Goal: Information Seeking & Learning: Learn about a topic

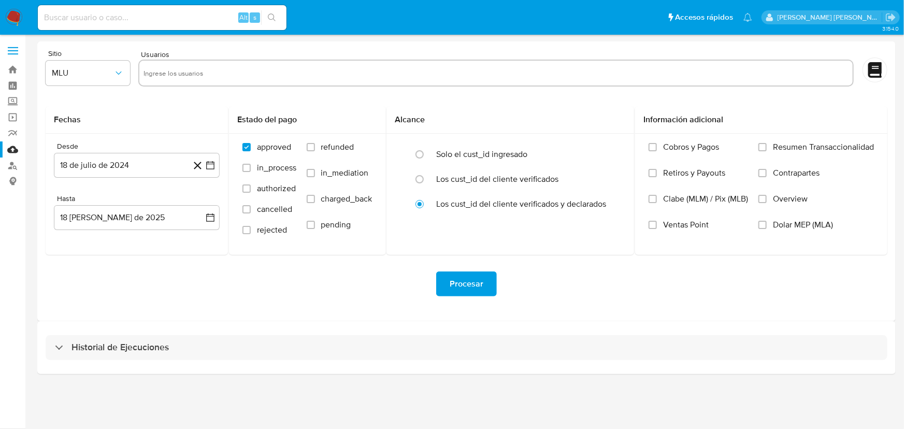
click at [124, 17] on input at bounding box center [162, 17] width 249 height 13
paste input "2005118017"
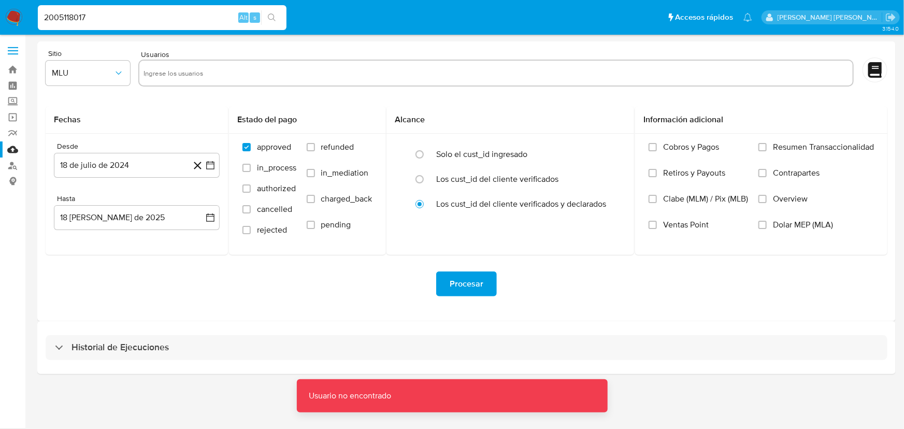
click at [124, 17] on input "2005118017" at bounding box center [162, 17] width 249 height 13
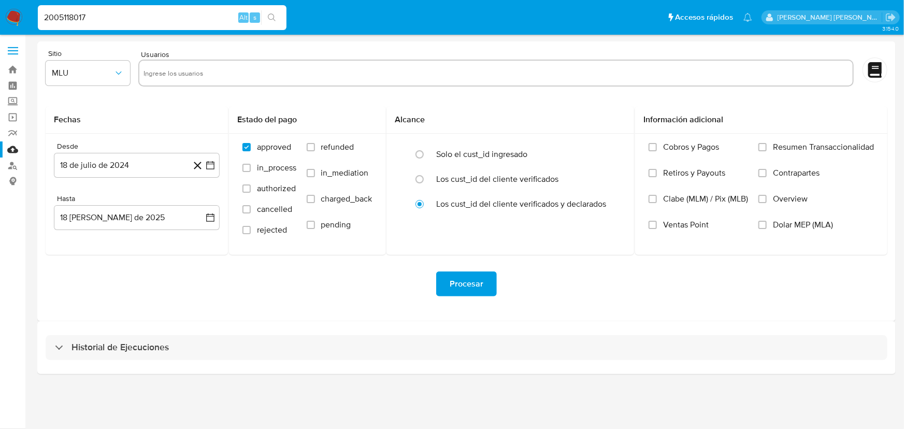
type input "2005118017"
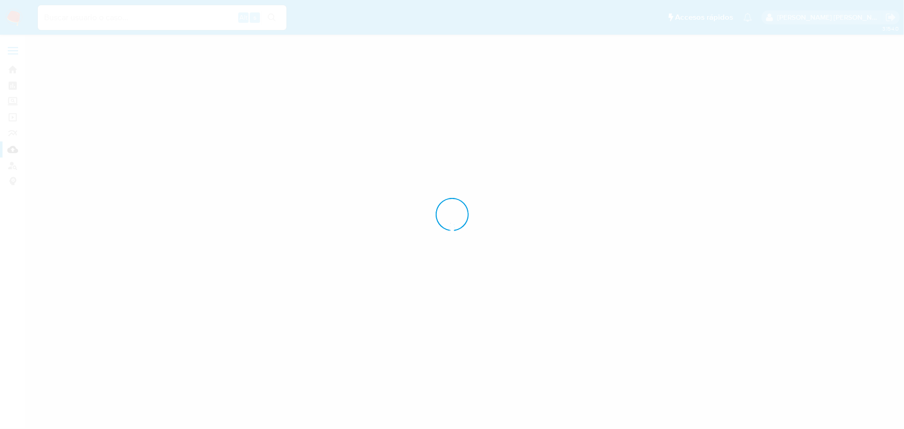
click at [110, 18] on div at bounding box center [452, 214] width 904 height 429
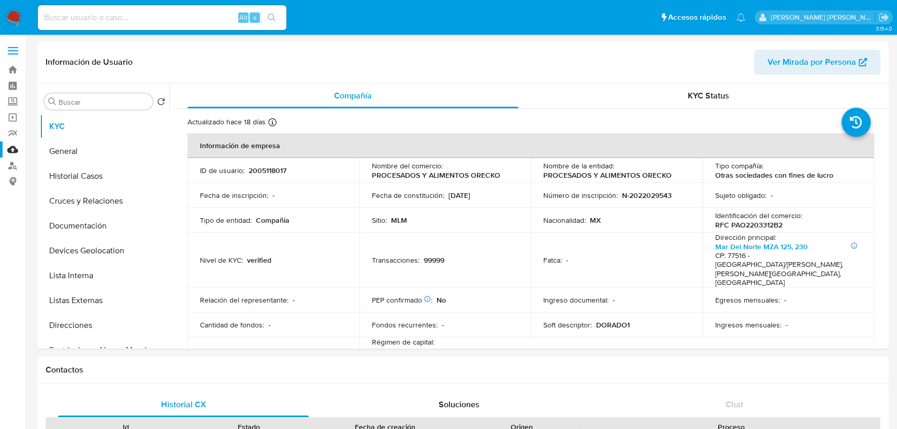
select select "10"
click at [93, 176] on button "Historial Casos" at bounding box center [100, 176] width 121 height 25
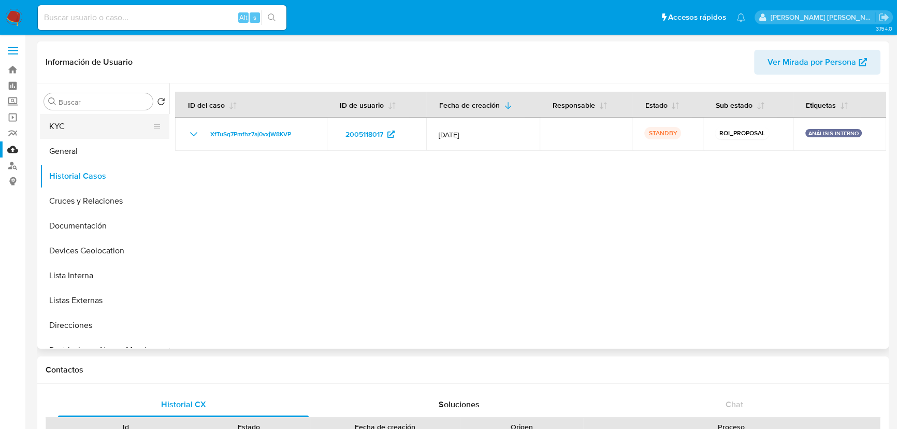
click at [102, 124] on button "KYC" at bounding box center [100, 126] width 121 height 25
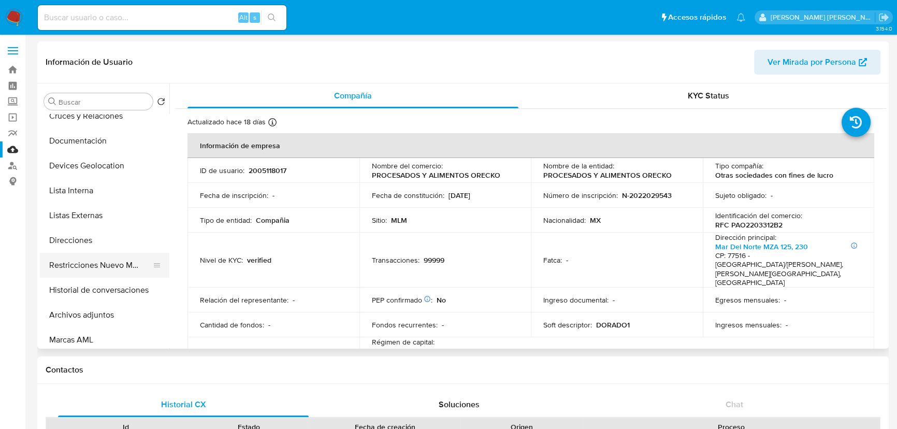
scroll to position [94, 0]
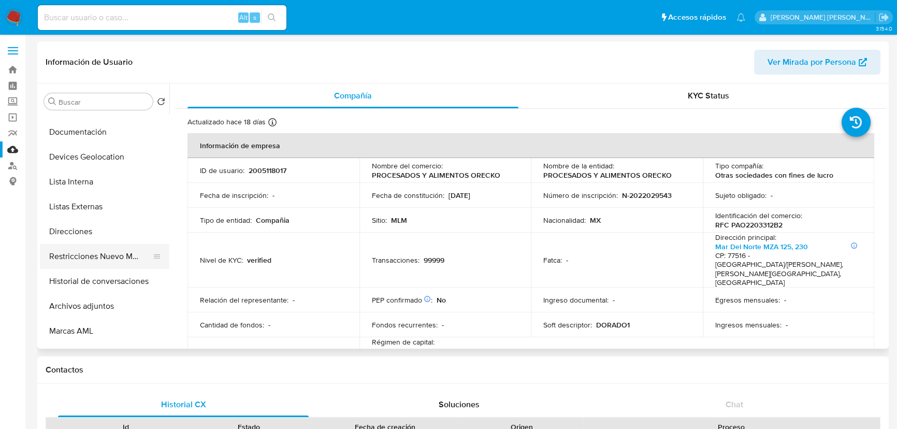
drag, startPoint x: 126, startPoint y: 242, endPoint x: 127, endPoint y: 254, distance: 12.0
click at [126, 243] on ul "KYC General Historial Casos Cruces y Relaciones Documentación Devices Geolocati…" at bounding box center [104, 231] width 129 height 234
click at [126, 255] on button "Restricciones Nuevo Mundo" at bounding box center [100, 256] width 121 height 25
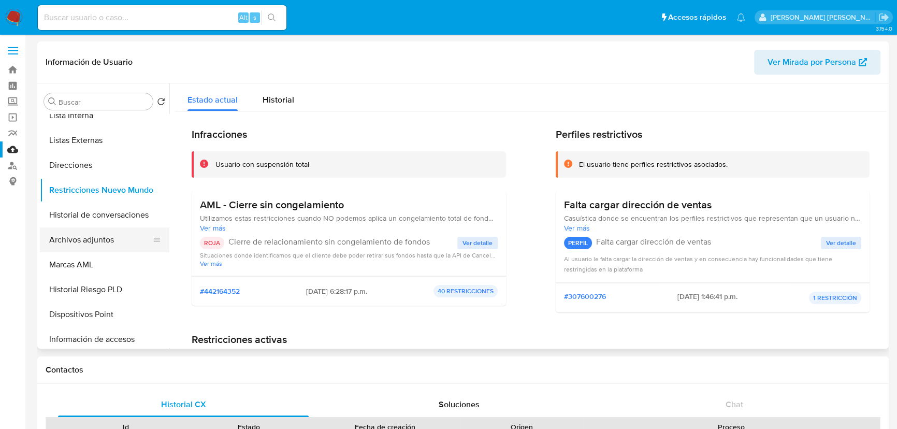
scroll to position [188, 0]
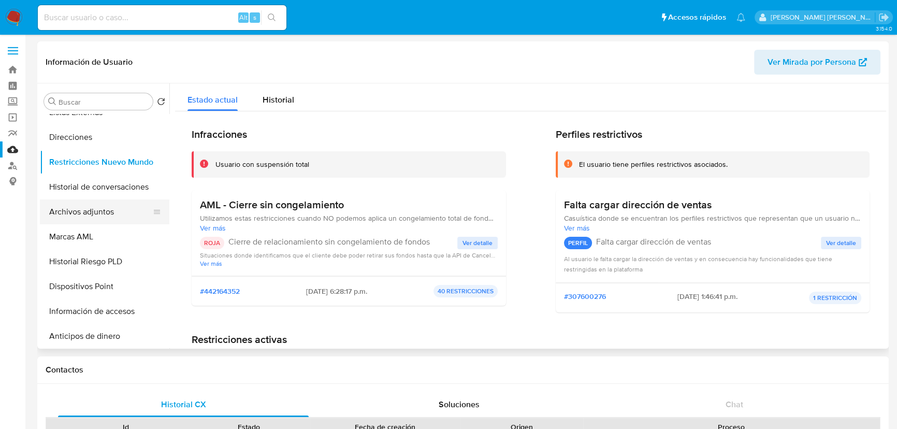
click at [86, 214] on button "Archivos adjuntos" at bounding box center [100, 211] width 121 height 25
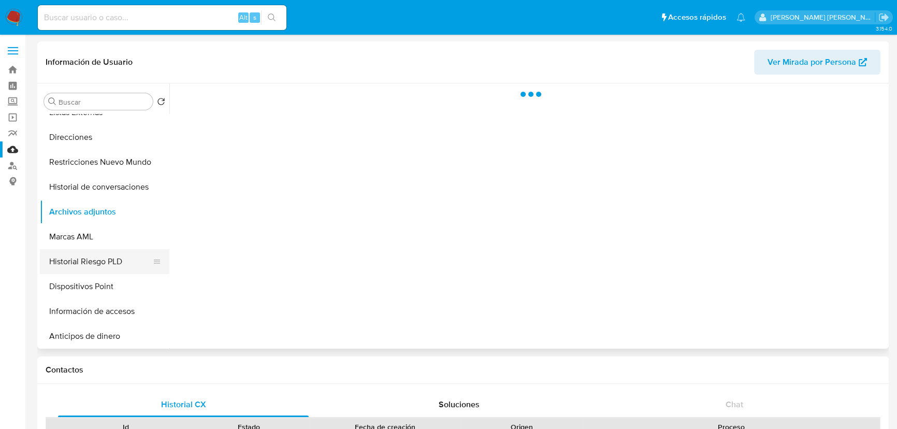
click at [99, 260] on button "Historial Riesgo PLD" at bounding box center [100, 261] width 121 height 25
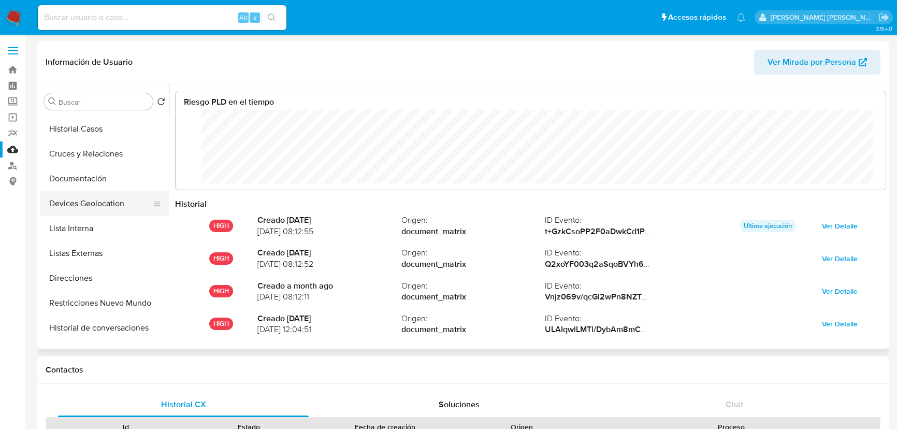
scroll to position [47, 0]
click at [86, 221] on button "Lista Interna" at bounding box center [100, 228] width 121 height 25
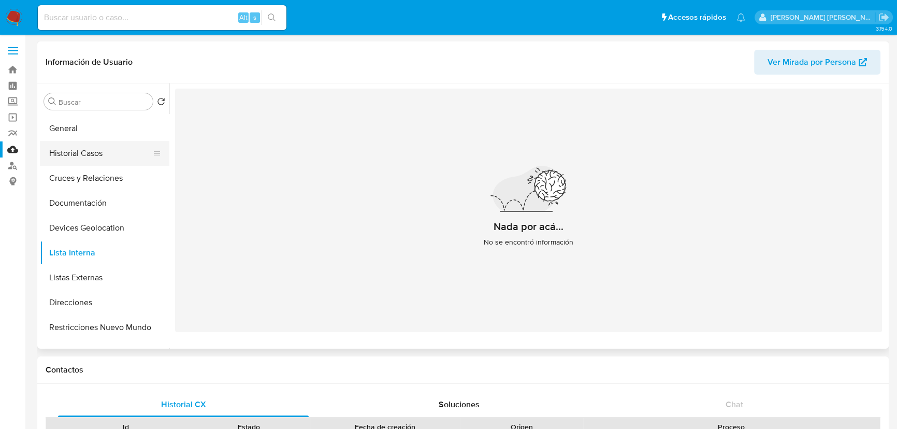
scroll to position [0, 0]
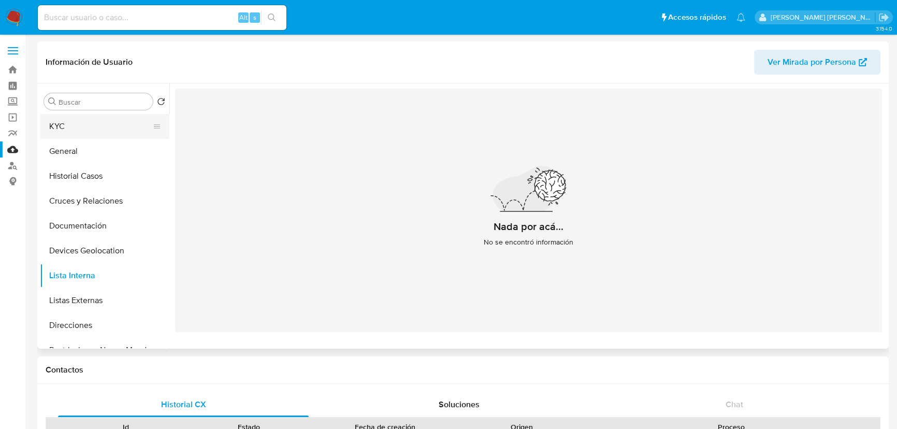
click at [78, 138] on button "KYC" at bounding box center [100, 126] width 121 height 25
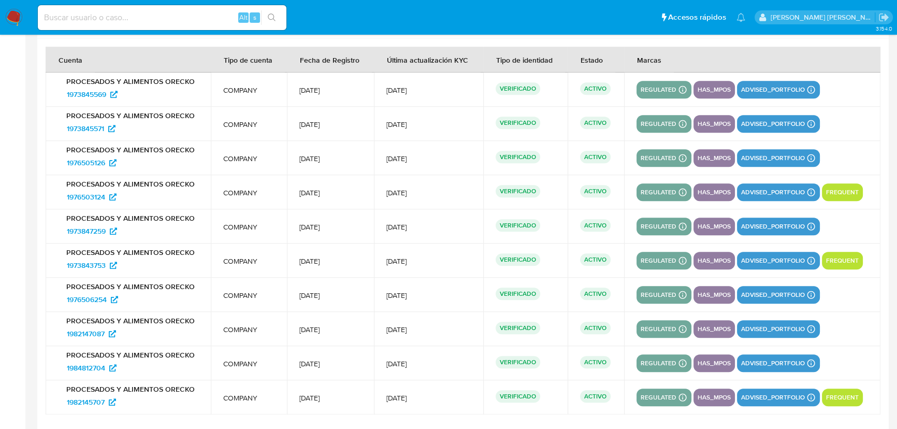
scroll to position [1315, 0]
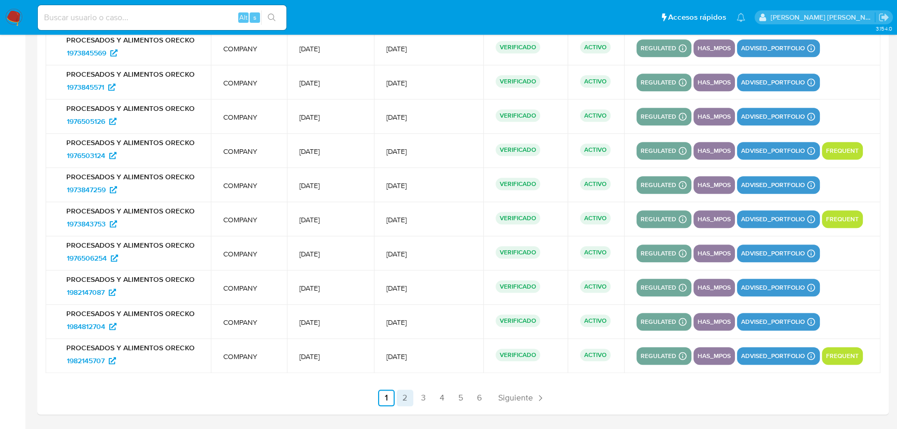
click at [407, 399] on link "2" at bounding box center [405, 397] width 17 height 17
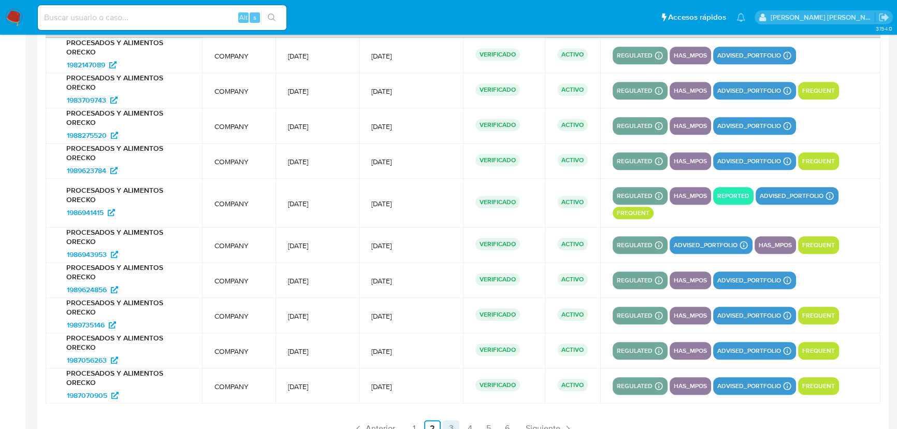
click at [446, 425] on link "3" at bounding box center [451, 428] width 17 height 17
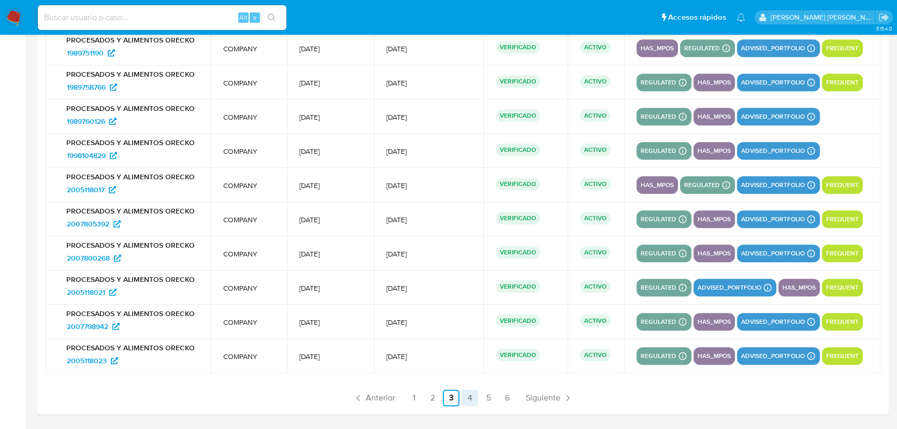
click at [472, 402] on link "4" at bounding box center [469, 397] width 17 height 17
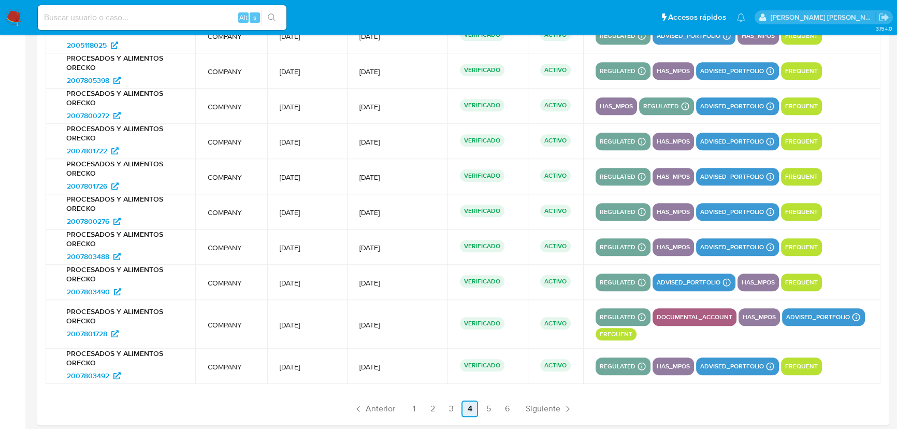
scroll to position [1345, 0]
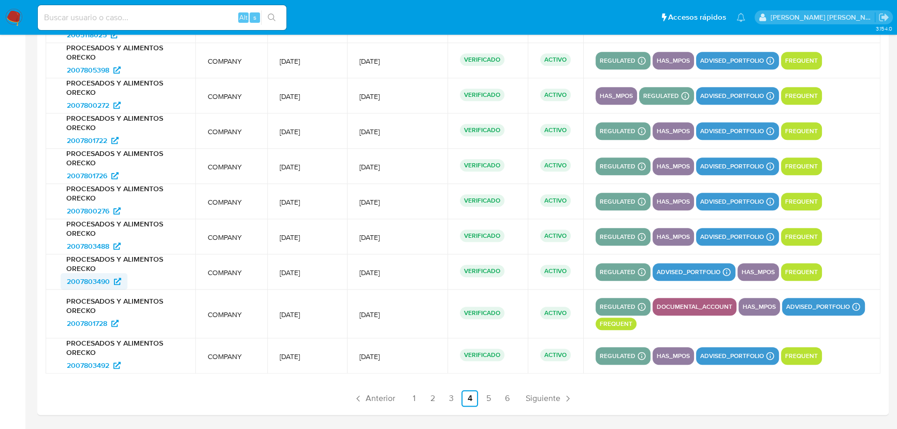
click at [93, 278] on span "2007803490" at bounding box center [88, 281] width 43 height 17
click at [486, 396] on link "5" at bounding box center [488, 398] width 17 height 17
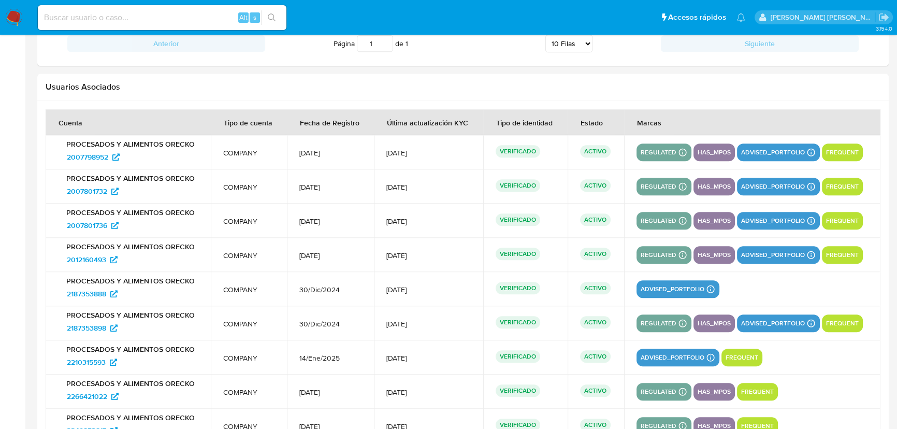
scroll to position [1174, 0]
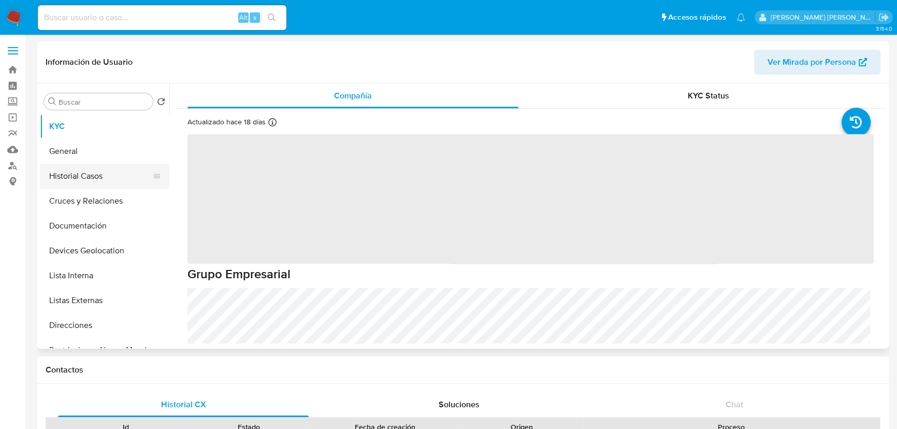
click at [101, 176] on button "Historial Casos" at bounding box center [100, 176] width 121 height 25
select select "10"
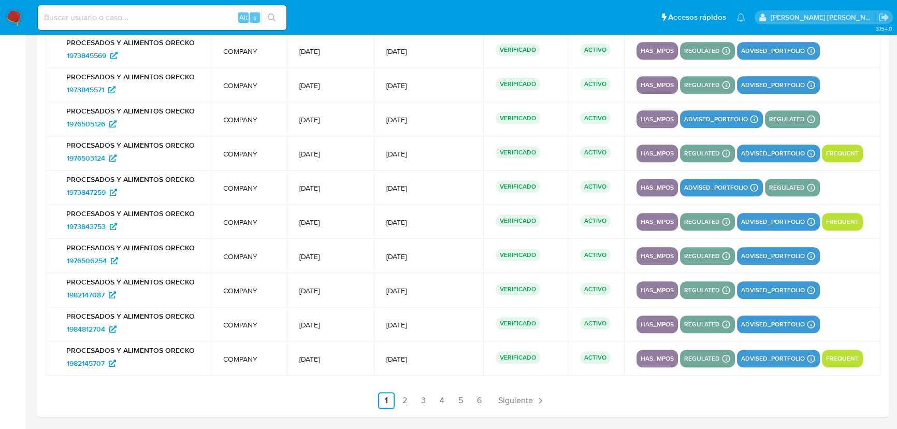
scroll to position [1368, 0]
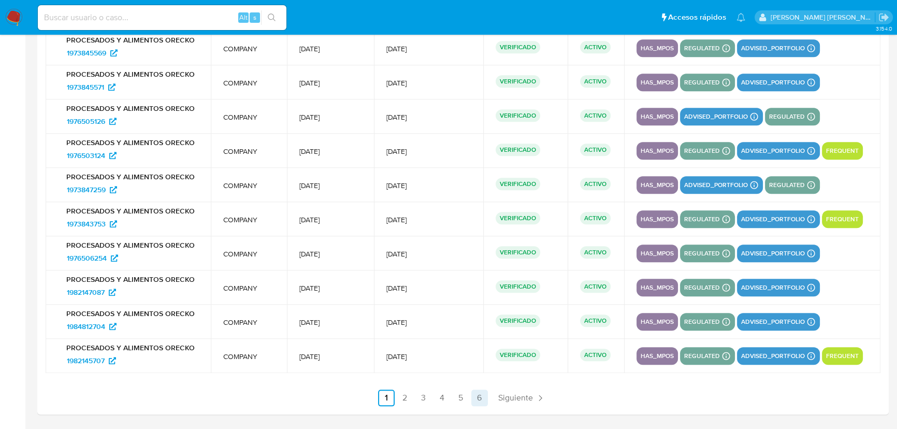
click at [481, 399] on link "6" at bounding box center [479, 397] width 17 height 17
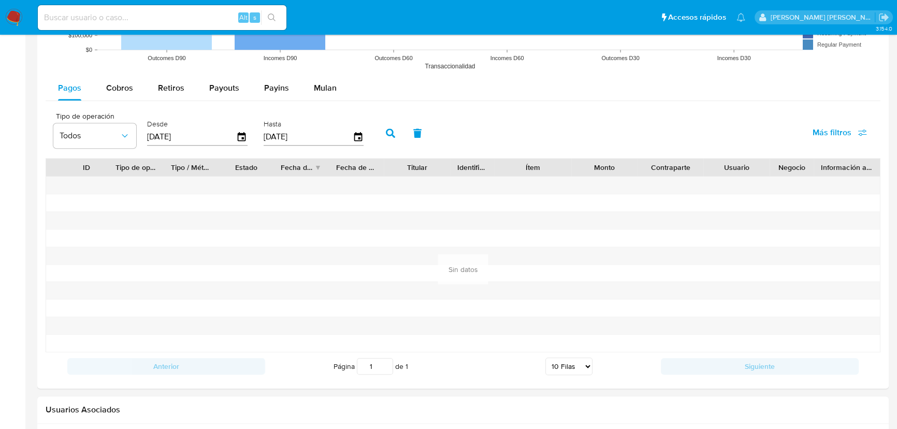
scroll to position [1056, 0]
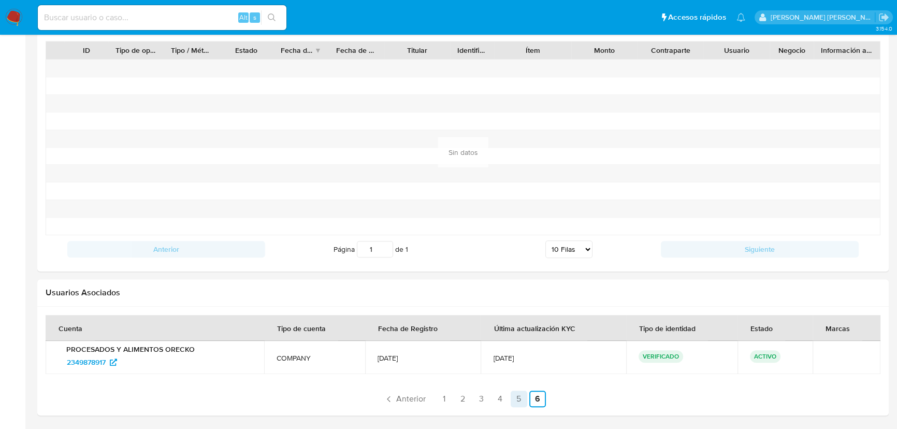
click at [517, 396] on link "5" at bounding box center [519, 398] width 17 height 17
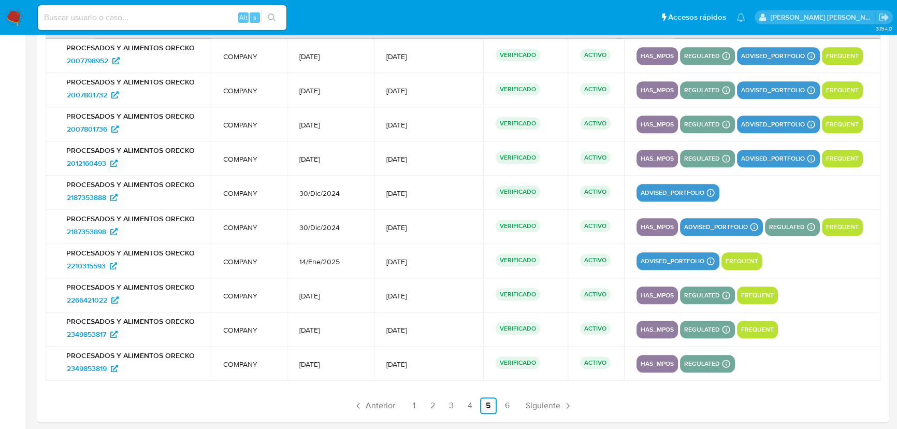
scroll to position [1368, 0]
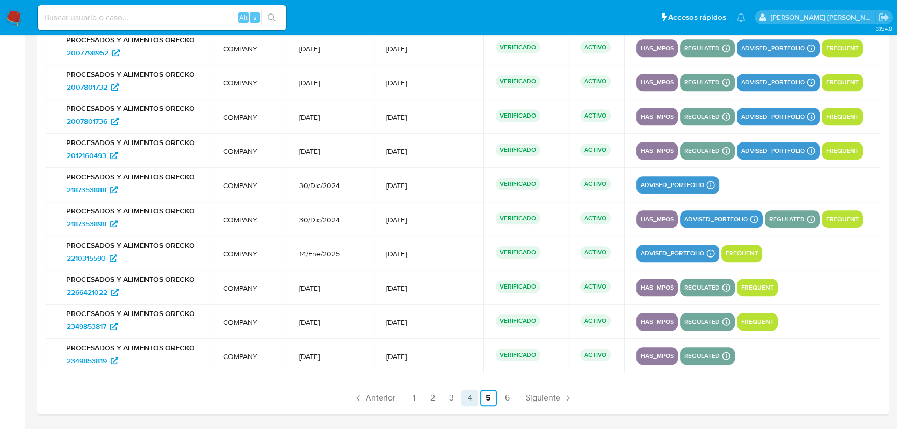
click at [466, 400] on link "4" at bounding box center [469, 397] width 17 height 17
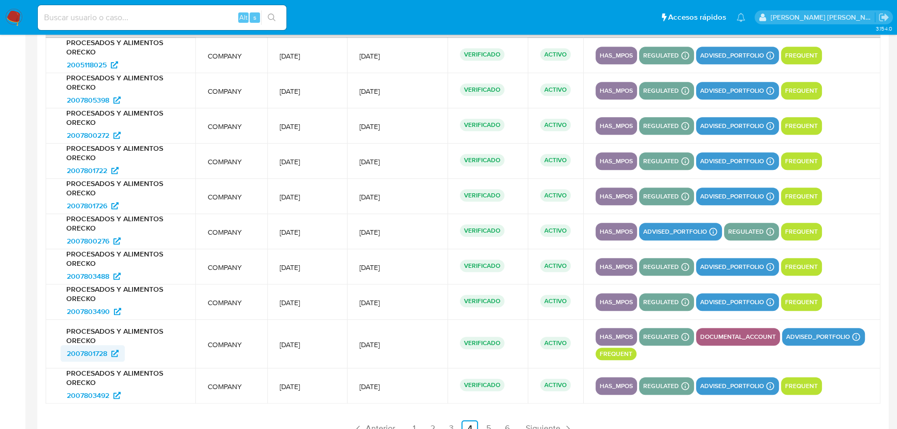
click at [83, 351] on span "2007801728" at bounding box center [87, 353] width 40 height 17
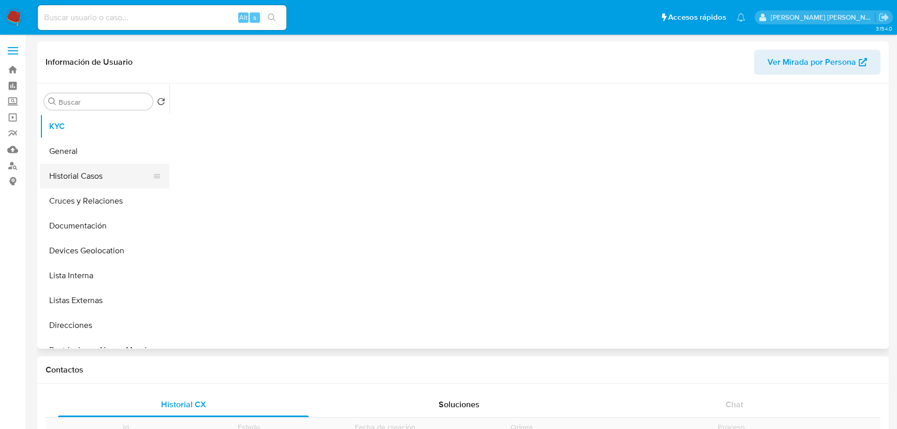
click at [79, 176] on button "Historial Casos" at bounding box center [100, 176] width 121 height 25
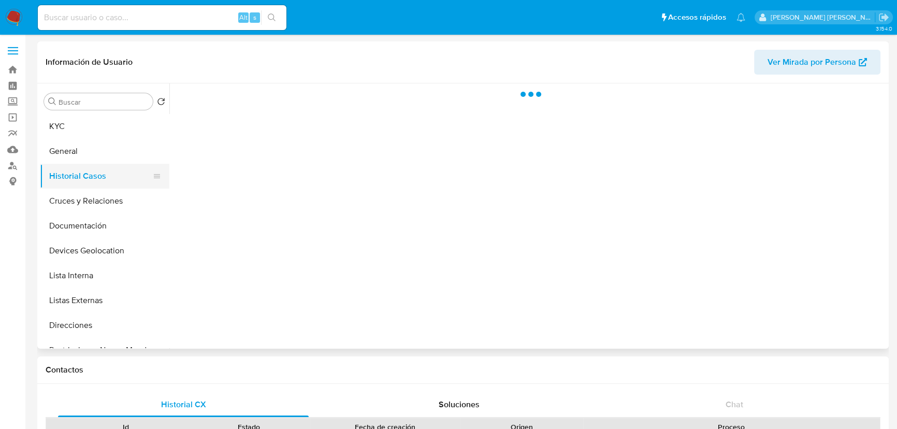
select select "10"
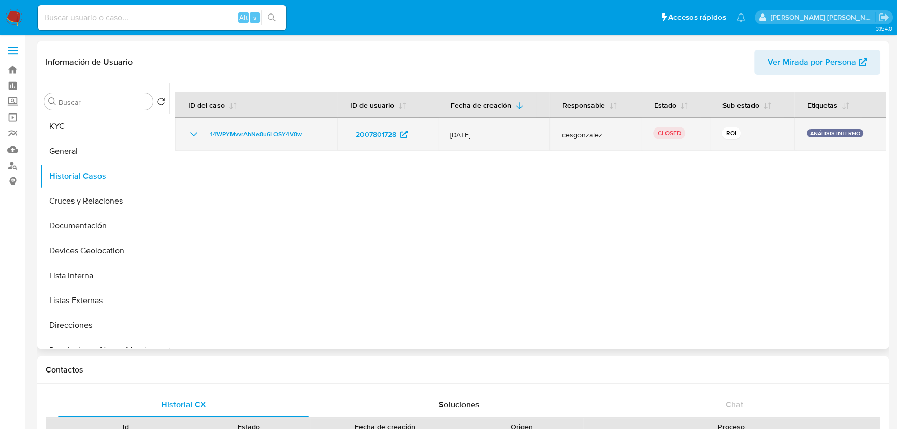
click at [190, 140] on icon "Mostrar/Ocultar" at bounding box center [193, 134] width 12 height 12
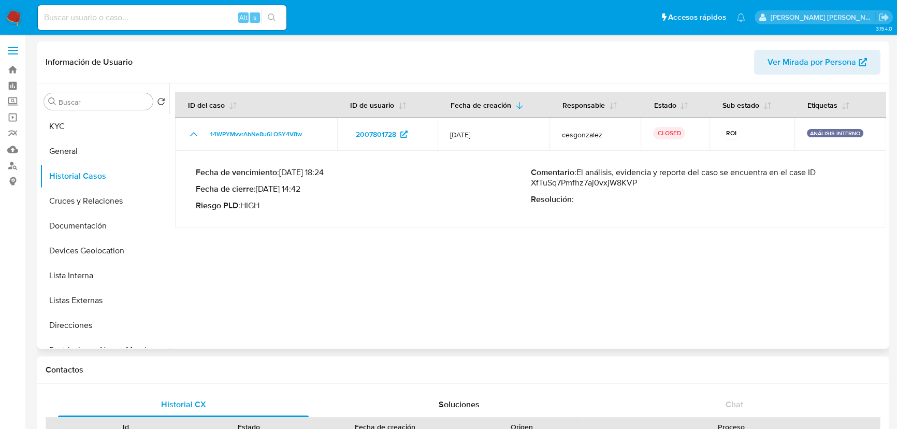
click at [543, 186] on p "Comentario : El análisis, evidencia y reporte del caso se encuentra en el case …" at bounding box center [698, 177] width 335 height 21
click at [543, 185] on p "Comentario : El análisis, evidencia y reporte del caso se encuentra en el case …" at bounding box center [698, 177] width 335 height 21
click at [89, 30] on div "Alt s" at bounding box center [162, 17] width 249 height 29
click at [96, 19] on input at bounding box center [162, 17] width 249 height 13
paste input "XfTuSq7Pmfhz7aj0vxjW8KVP"
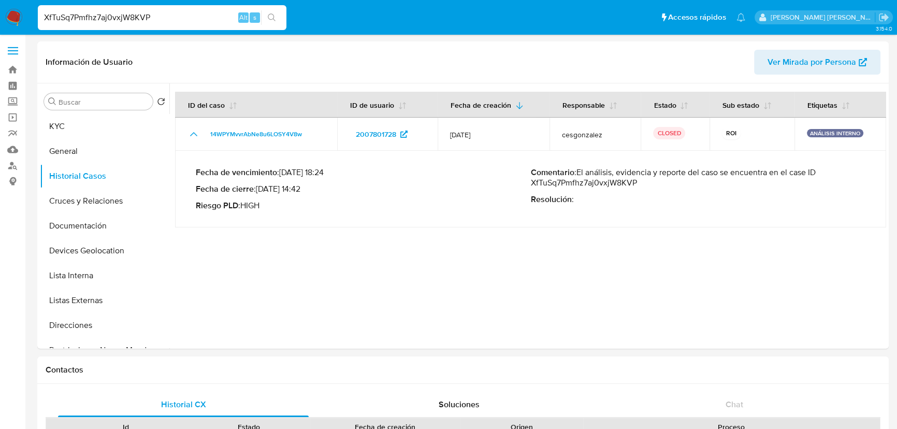
type input "XfTuSq7Pmfhz7aj0vxjW8KVP"
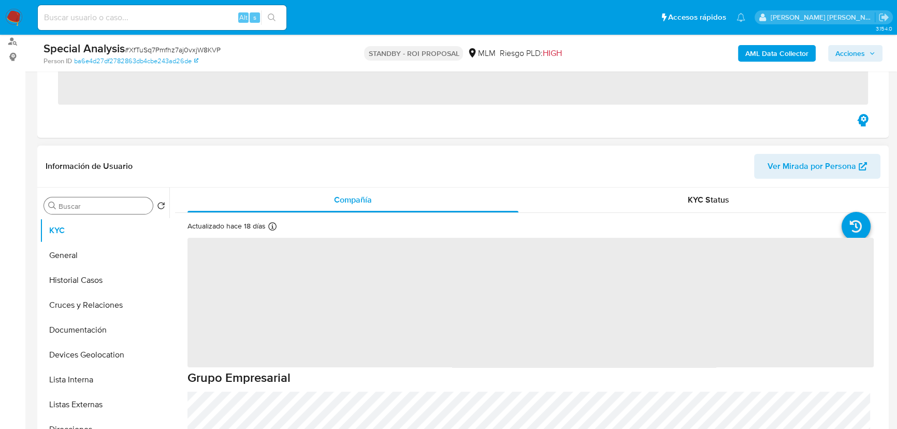
scroll to position [141, 0]
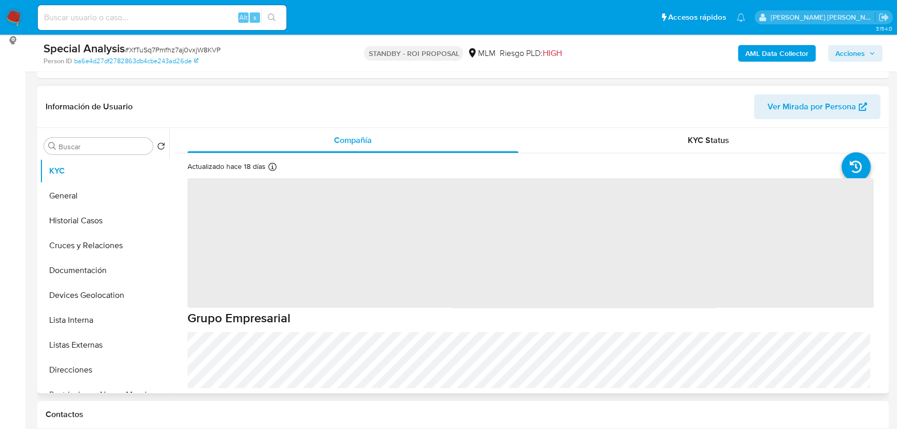
click at [224, 219] on span "‌" at bounding box center [530, 242] width 686 height 129
click at [263, 222] on span "‌" at bounding box center [530, 242] width 686 height 129
click at [263, 224] on span "‌" at bounding box center [530, 242] width 686 height 129
click at [248, 210] on span "‌" at bounding box center [530, 242] width 686 height 129
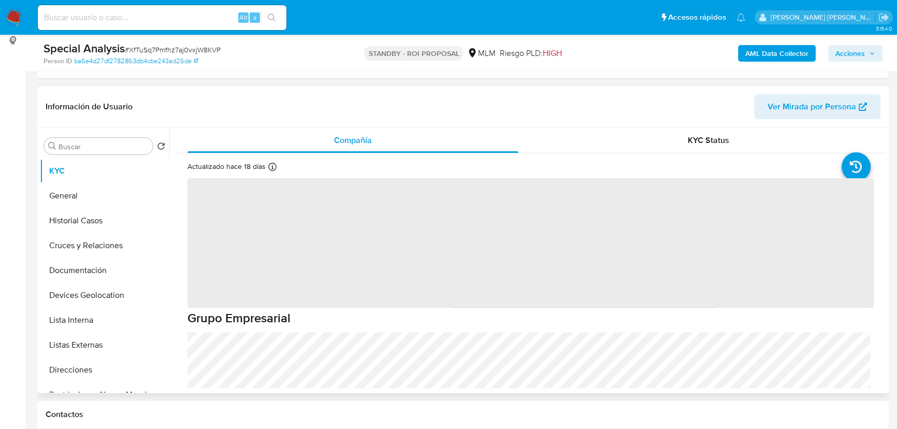
select select "10"
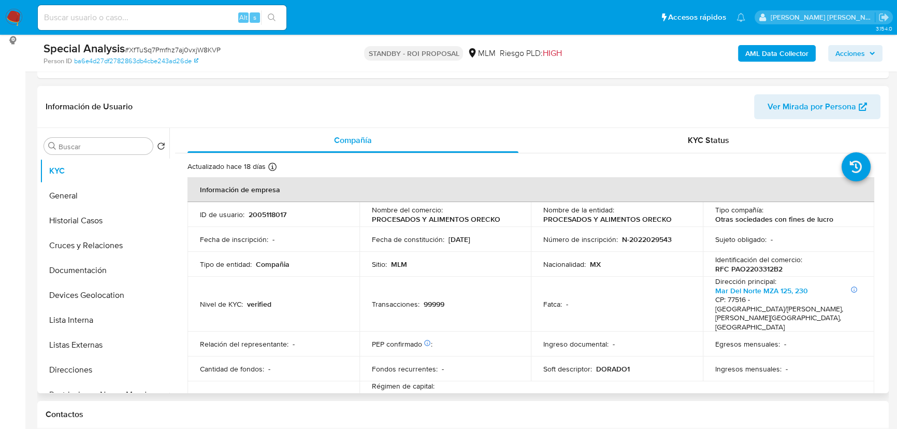
click at [264, 216] on p "2005118017" at bounding box center [268, 214] width 38 height 9
copy p "2005118017"
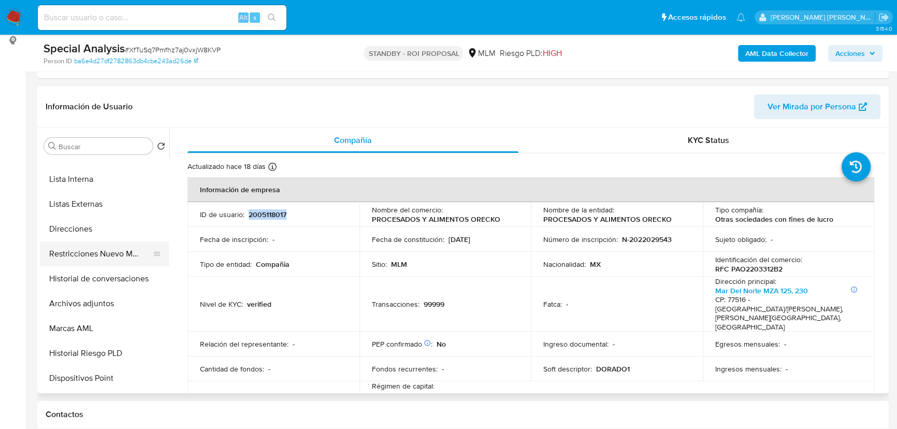
click at [115, 257] on button "Restricciones Nuevo Mundo" at bounding box center [100, 253] width 121 height 25
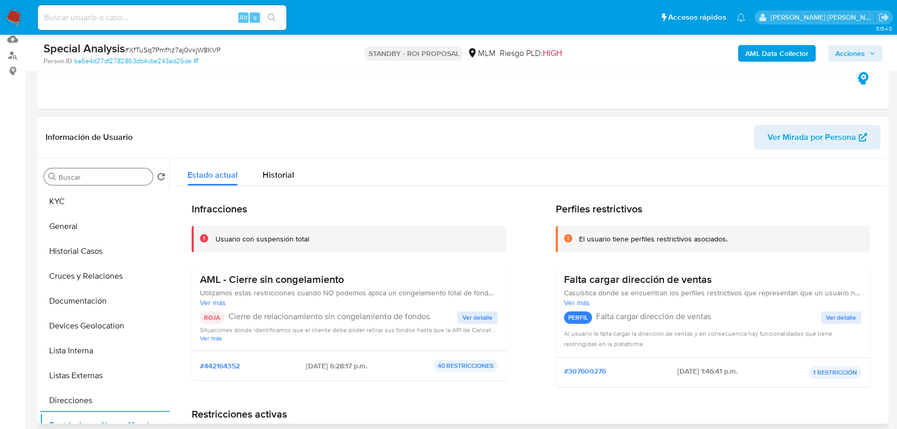
scroll to position [94, 0]
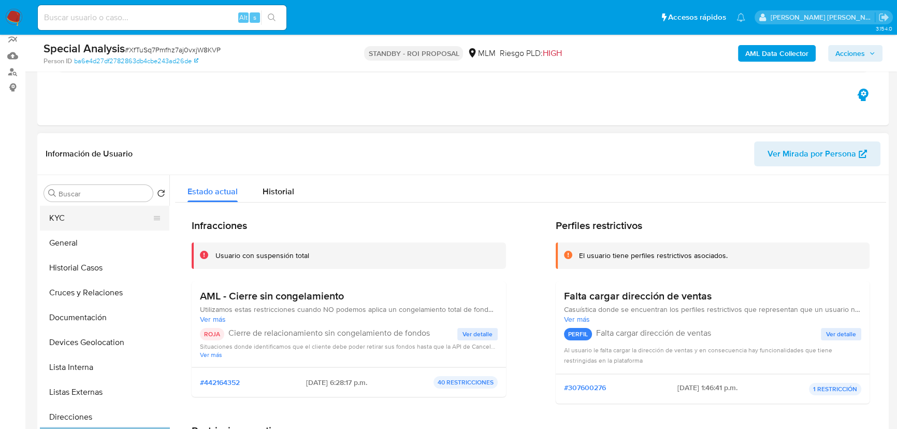
click at [96, 207] on button "KYC" at bounding box center [100, 218] width 121 height 25
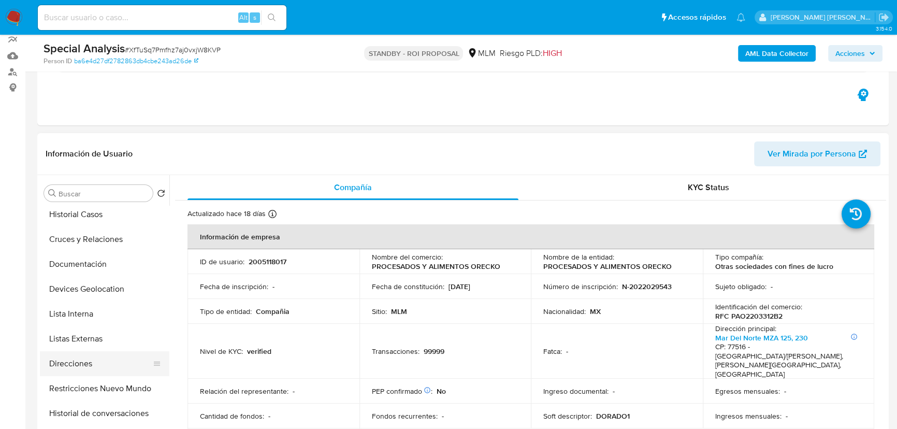
scroll to position [141, 0]
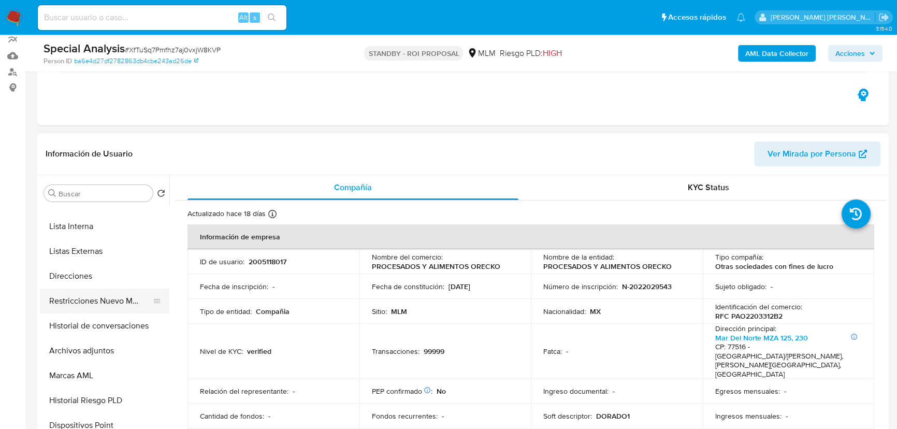
click at [125, 306] on button "Restricciones Nuevo Mundo" at bounding box center [100, 300] width 121 height 25
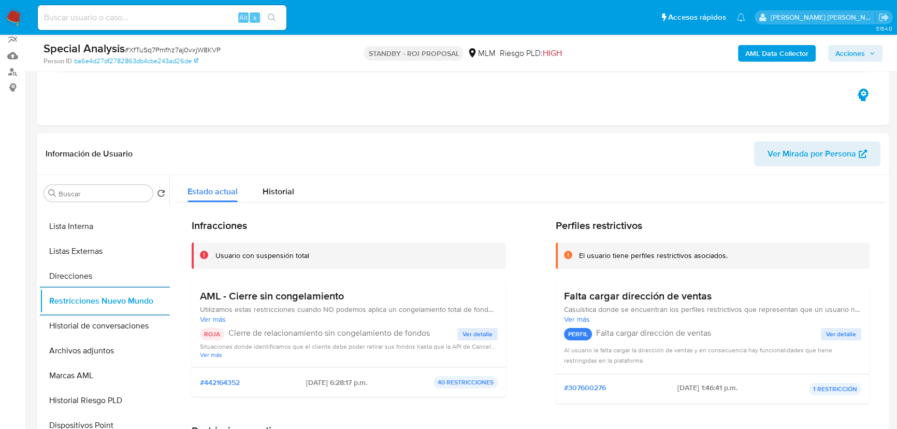
click at [117, 14] on input at bounding box center [162, 17] width 249 height 13
paste input "2378965883"
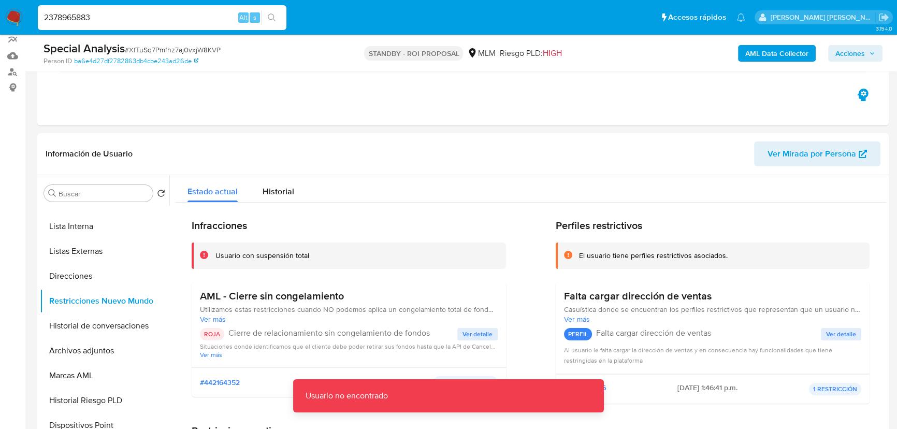
click at [115, 14] on input "2378965883" at bounding box center [162, 17] width 249 height 13
type input "2378965883"
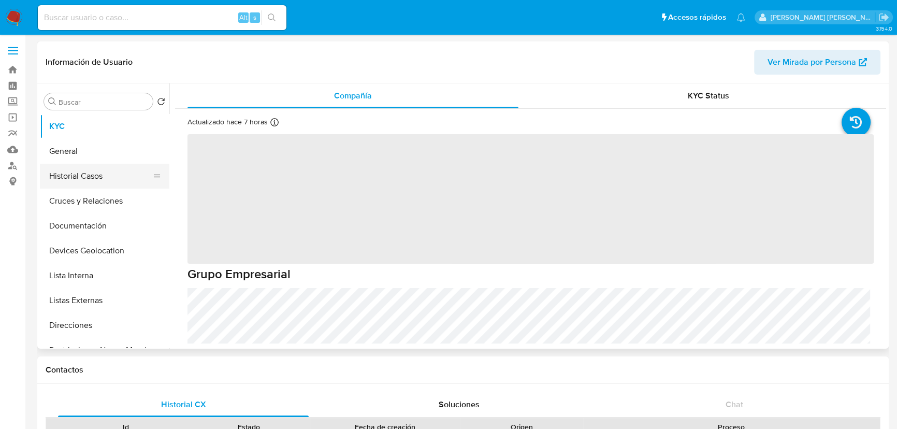
click at [104, 181] on button "Historial Casos" at bounding box center [100, 176] width 121 height 25
select select "10"
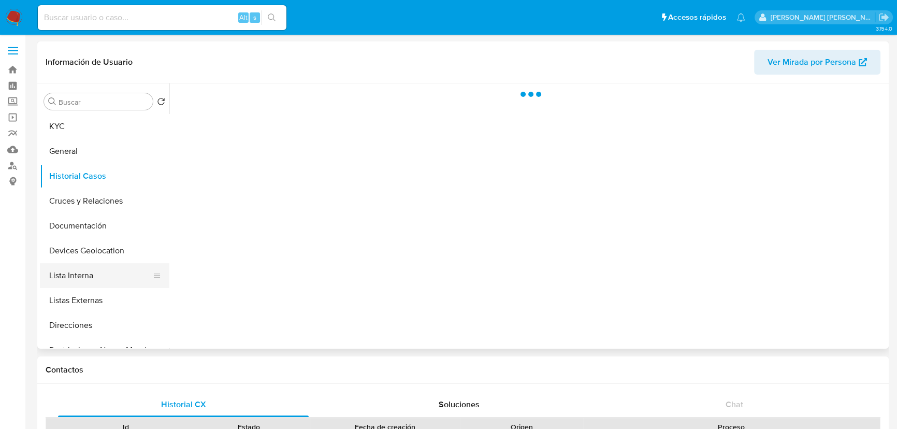
scroll to position [47, 0]
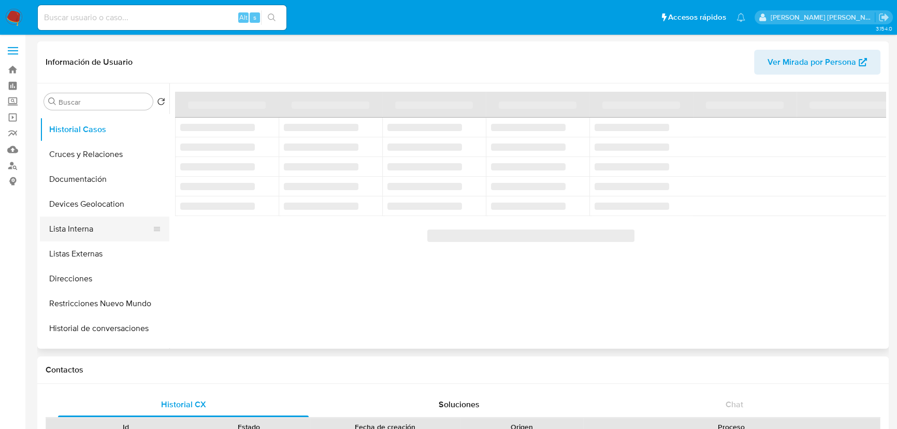
click at [88, 239] on button "Lista Interna" at bounding box center [100, 228] width 121 height 25
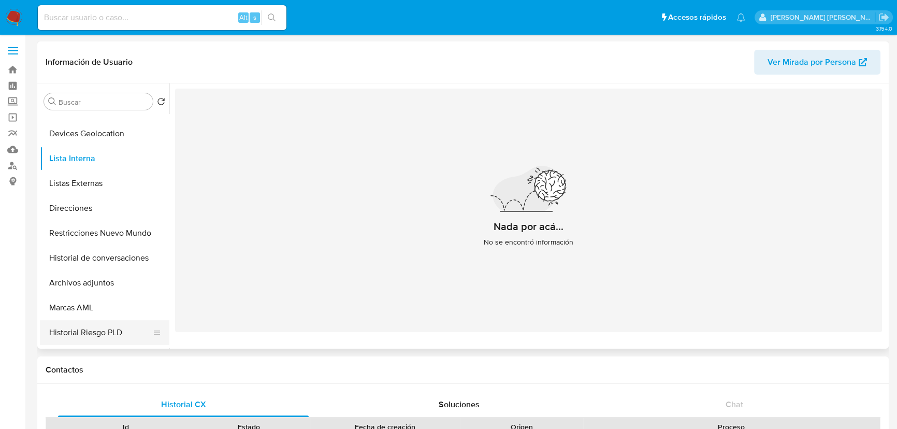
scroll to position [188, 0]
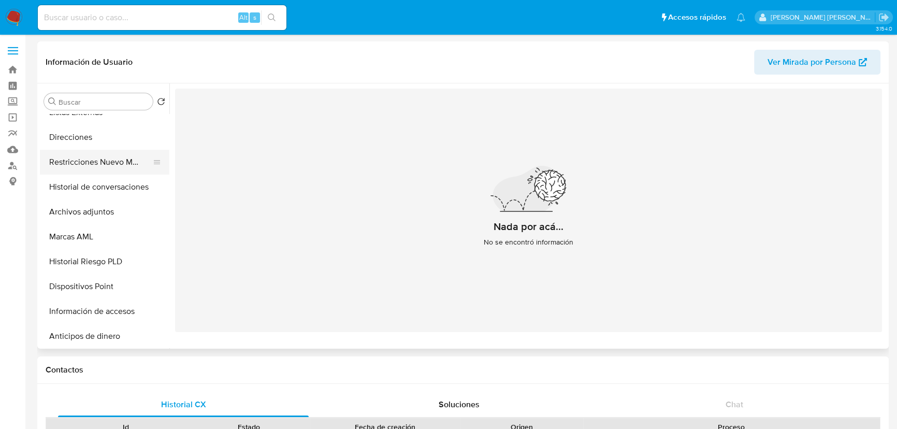
click at [113, 165] on button "Restricciones Nuevo Mundo" at bounding box center [100, 162] width 121 height 25
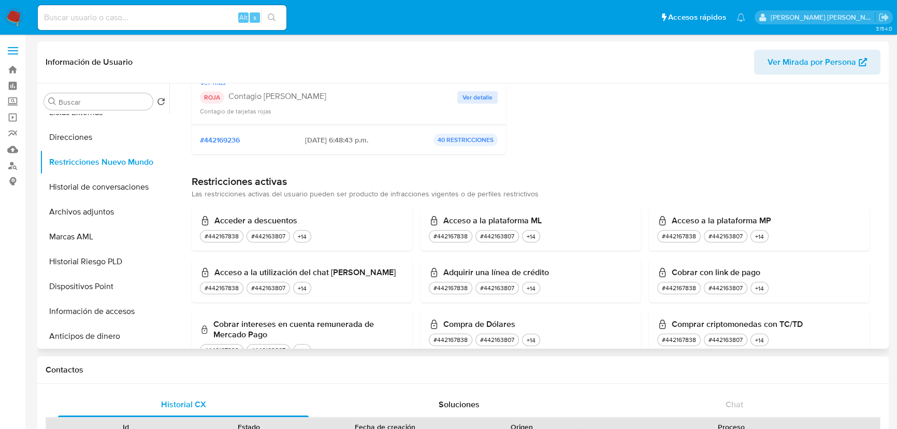
scroll to position [1883, 0]
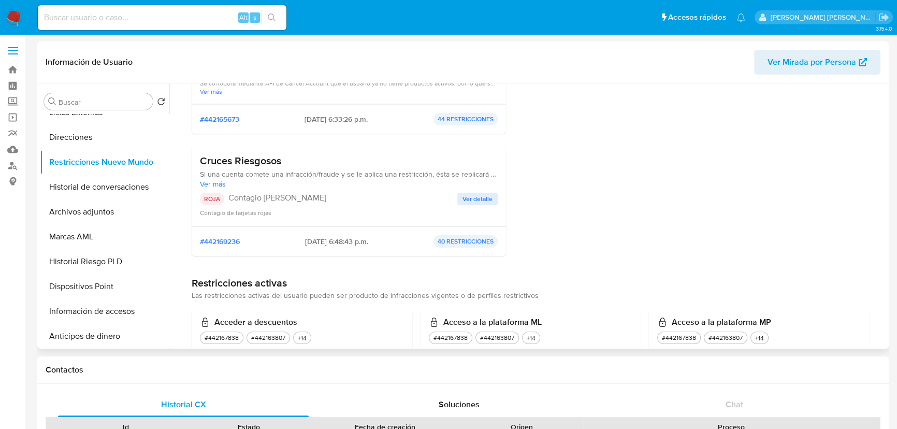
click at [481, 196] on span "Ver detalle" at bounding box center [477, 199] width 30 height 10
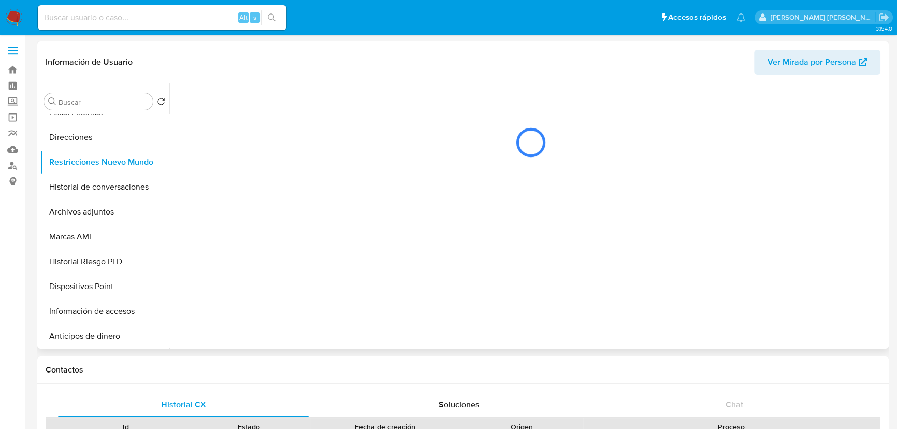
scroll to position [0, 0]
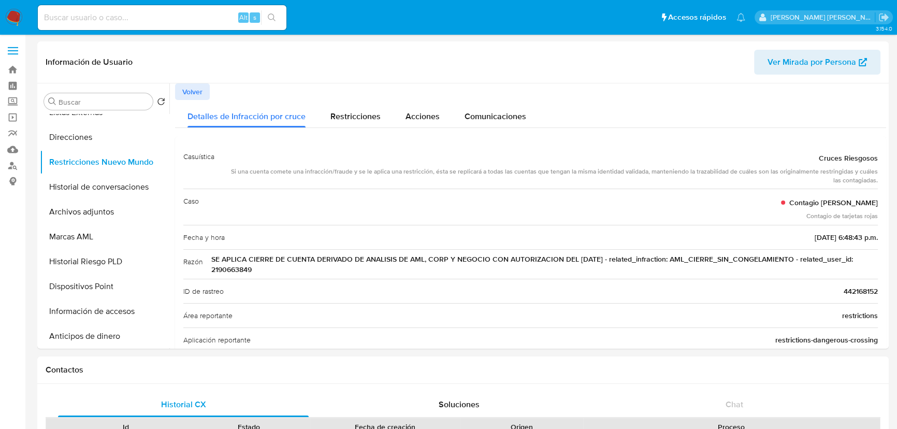
click at [140, 26] on div "Alt s" at bounding box center [162, 17] width 249 height 25
click at [142, 17] on input at bounding box center [162, 17] width 249 height 13
paste input "1974950742"
type input "1974950742"
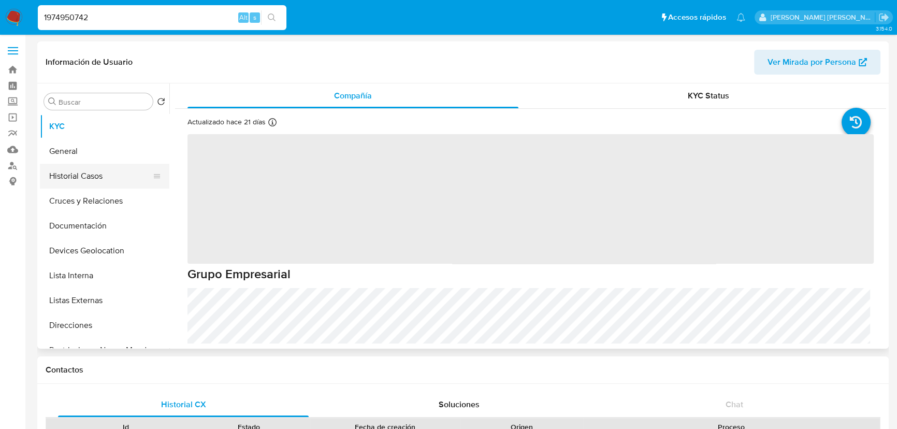
click at [111, 176] on button "Historial Casos" at bounding box center [100, 176] width 121 height 25
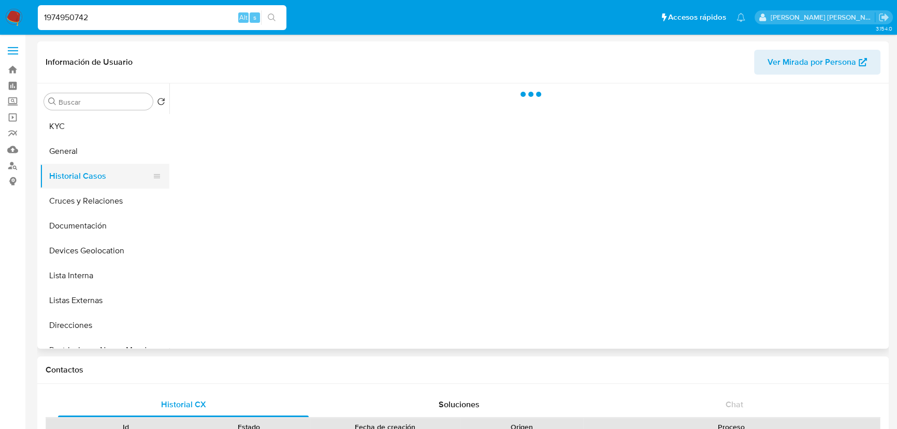
select select "10"
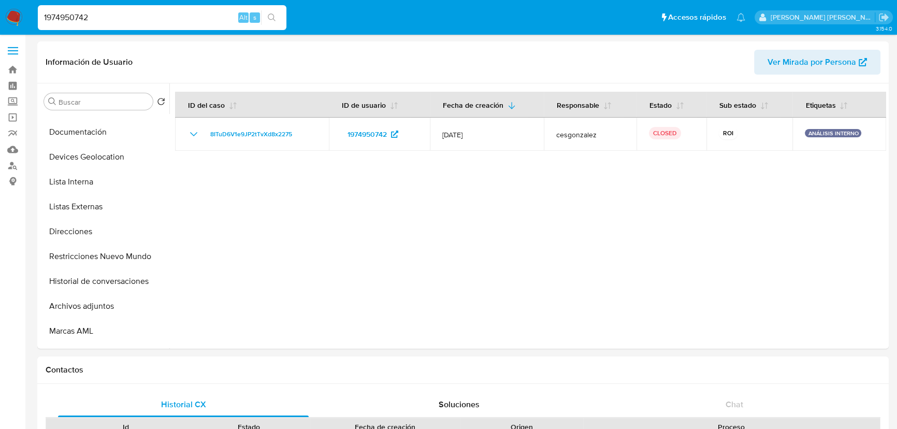
drag, startPoint x: 108, startPoint y: 13, endPoint x: 0, endPoint y: -43, distance: 122.1
paste input "97787760"
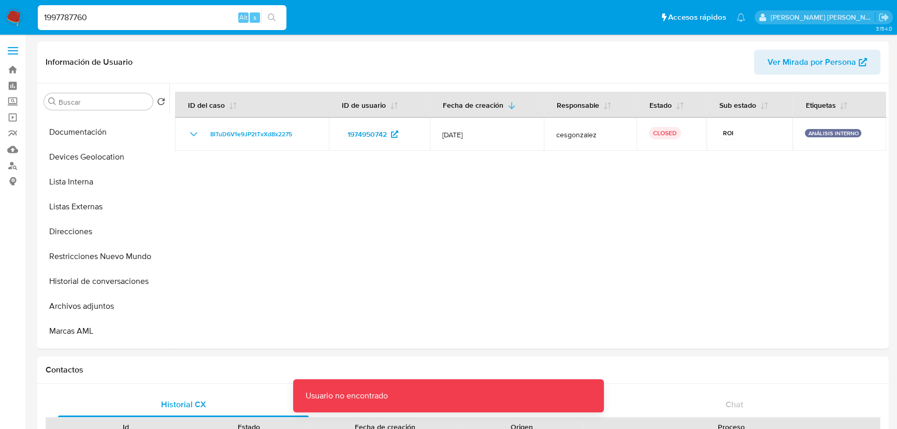
click at [102, 11] on input "1997787760" at bounding box center [162, 17] width 249 height 13
type input "1997787760"
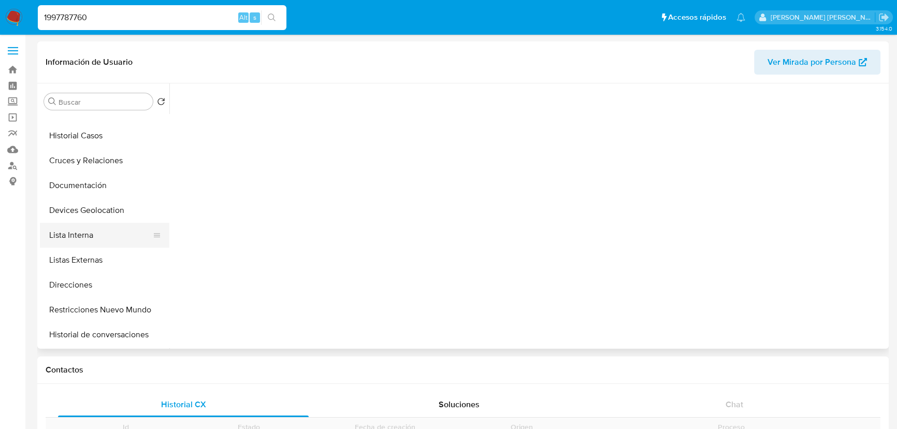
scroll to position [141, 0]
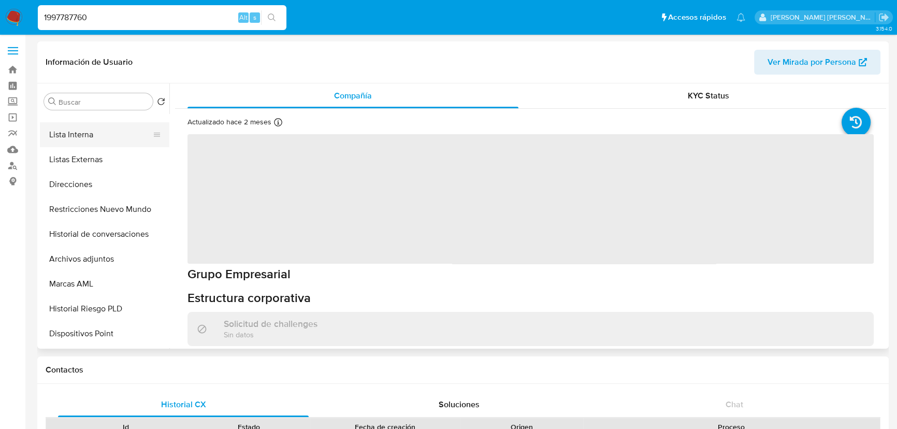
click at [92, 143] on button "Lista Interna" at bounding box center [100, 134] width 121 height 25
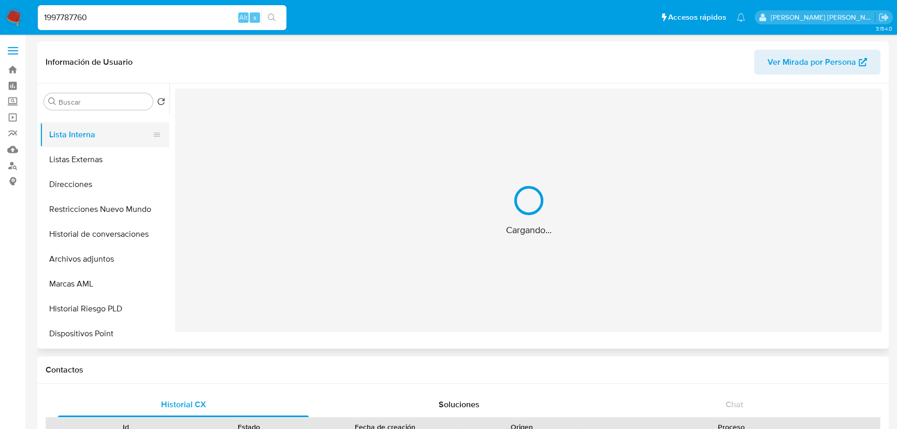
click at [92, 142] on button "Lista Interna" at bounding box center [100, 134] width 121 height 25
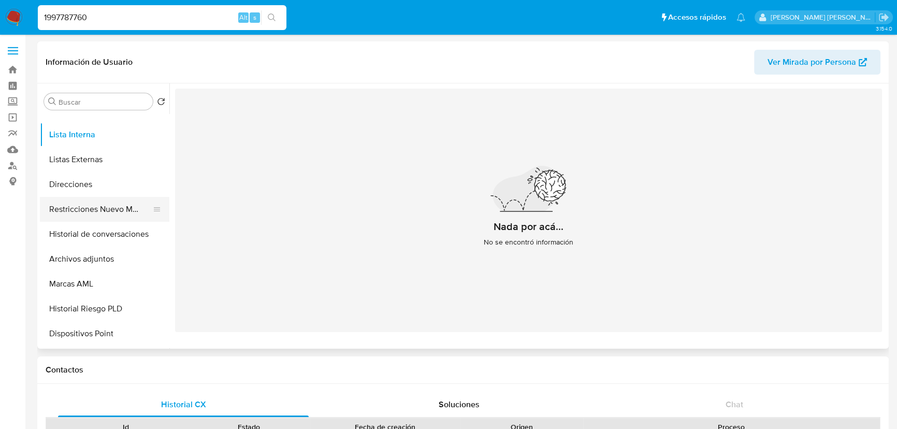
click at [103, 217] on button "Restricciones Nuevo Mundo" at bounding box center [100, 209] width 121 height 25
select select "10"
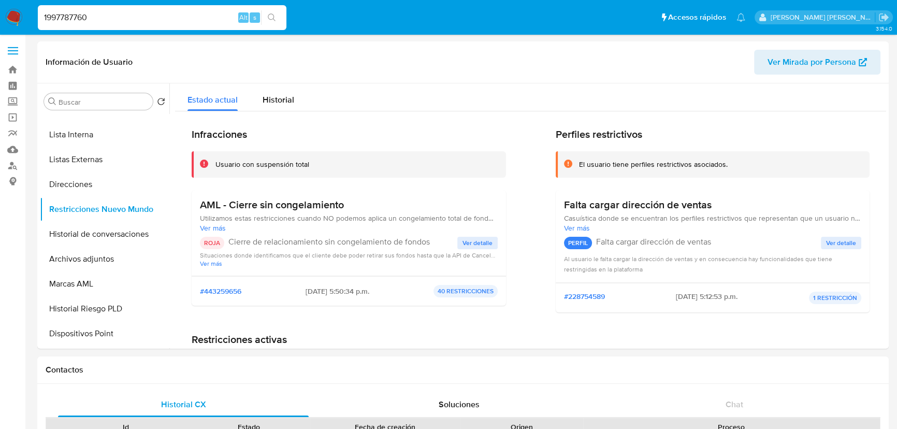
drag, startPoint x: 111, startPoint y: 11, endPoint x: 0, endPoint y: -57, distance: 130.6
paste input "53419313"
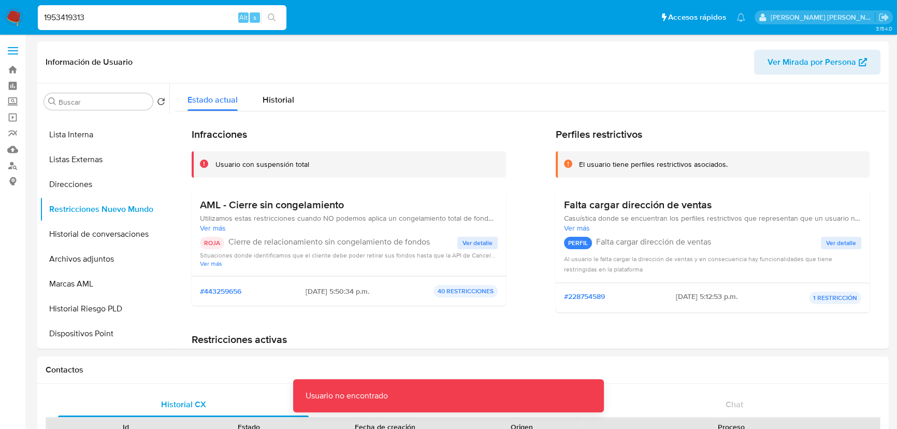
click at [115, 21] on input "1953419313" at bounding box center [162, 17] width 249 height 13
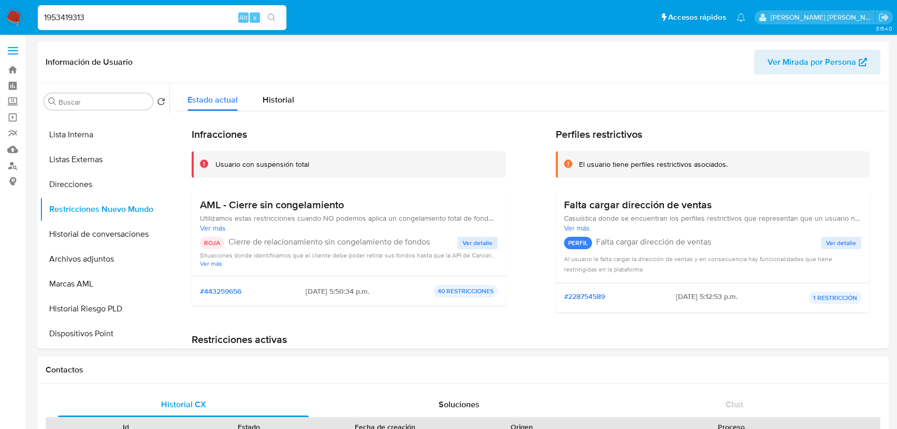
type input "1953419313"
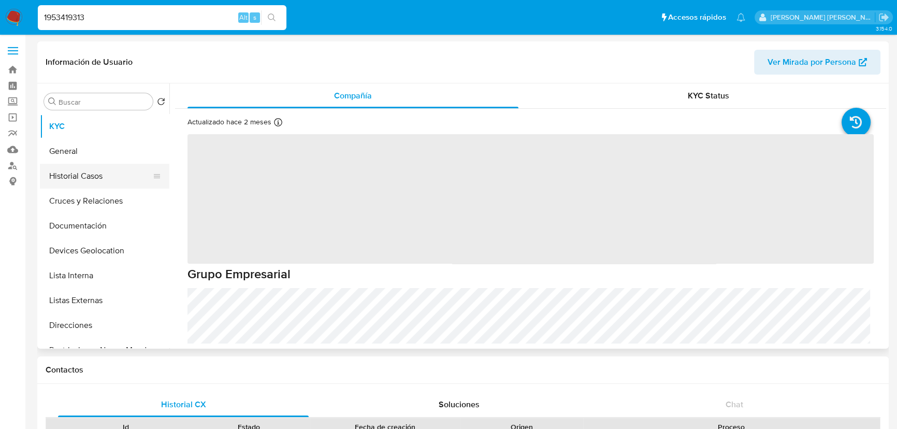
click at [78, 178] on button "Historial Casos" at bounding box center [100, 176] width 121 height 25
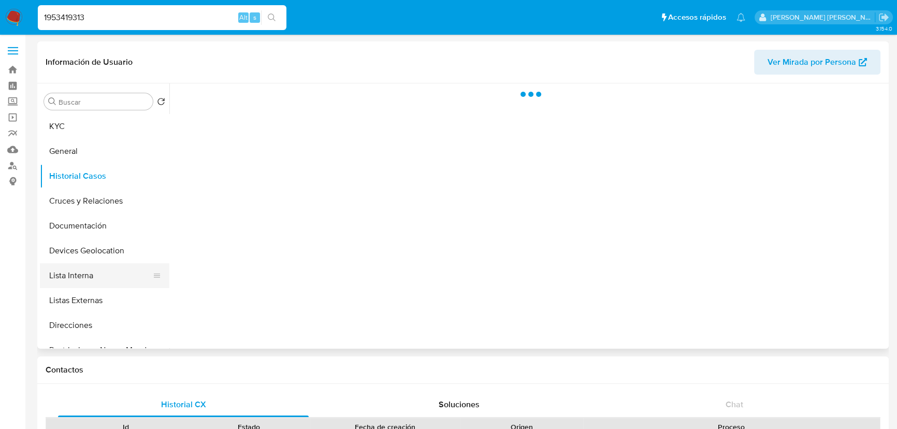
select select "10"
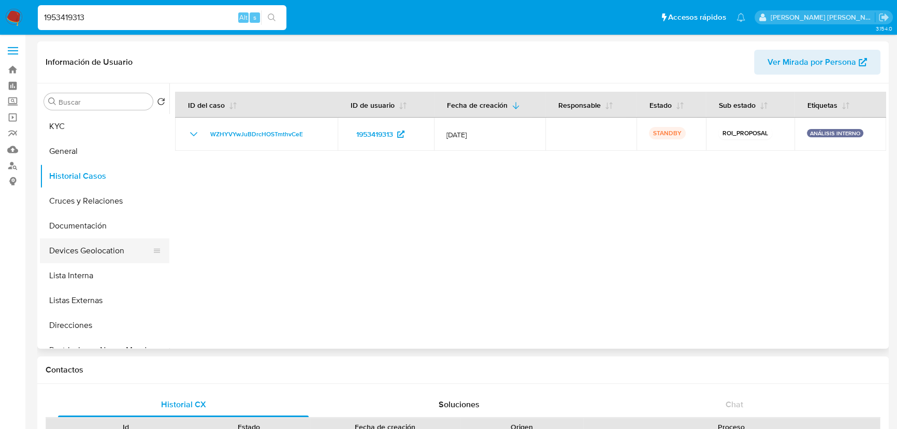
click at [123, 245] on button "Devices Geolocation" at bounding box center [100, 250] width 121 height 25
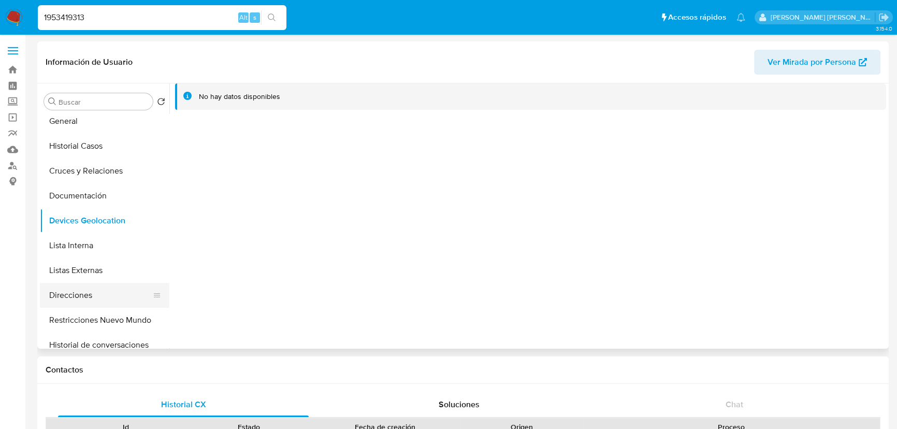
scroll to position [47, 0]
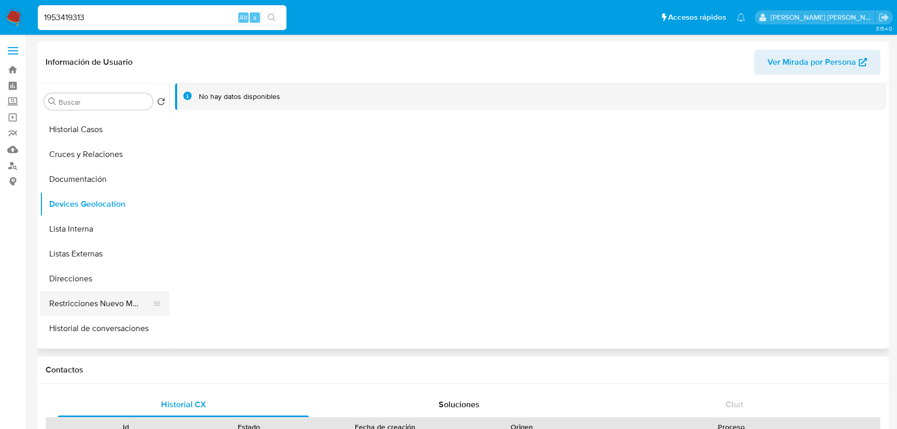
drag, startPoint x: 114, startPoint y: 296, endPoint x: 123, endPoint y: 292, distance: 10.0
click at [113, 295] on button "Restricciones Nuevo Mundo" at bounding box center [100, 303] width 121 height 25
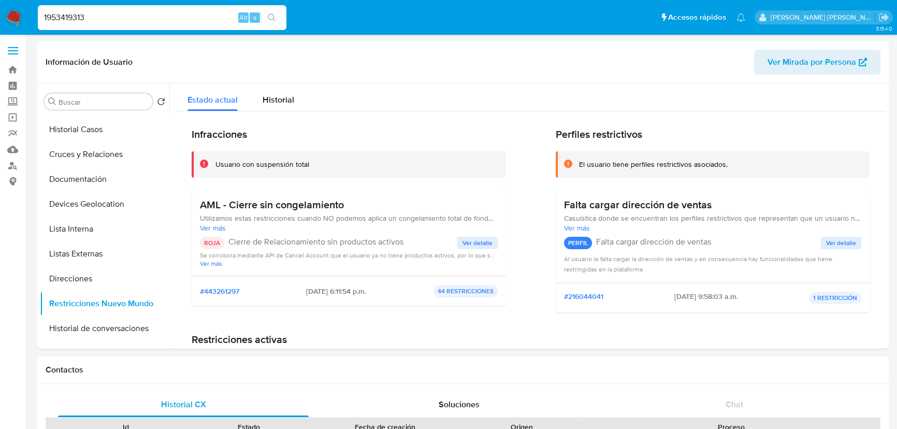
drag, startPoint x: 0, startPoint y: -28, endPoint x: 0, endPoint y: -45, distance: 16.6
paste input "842390646"
type input "1842390646"
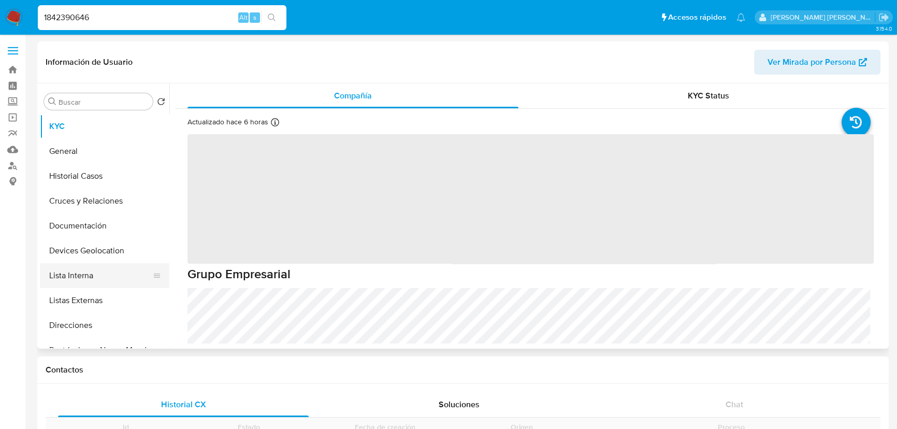
scroll to position [94, 0]
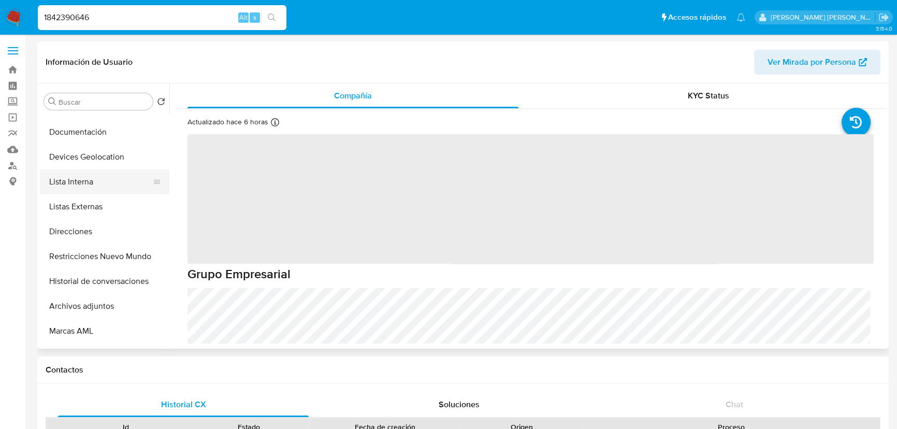
click at [89, 187] on button "Lista Interna" at bounding box center [100, 181] width 121 height 25
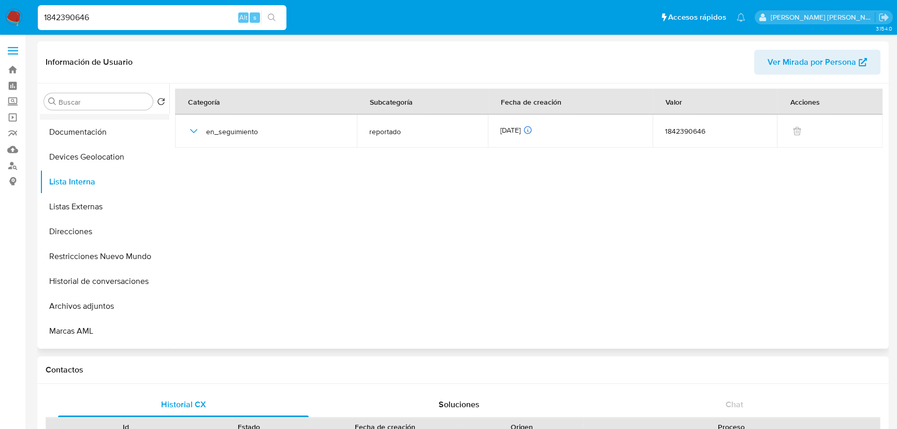
scroll to position [0, 0]
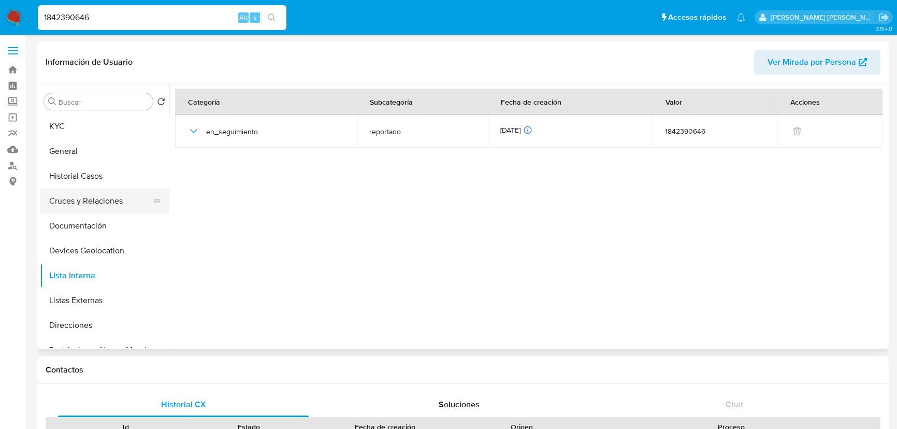
select select "10"
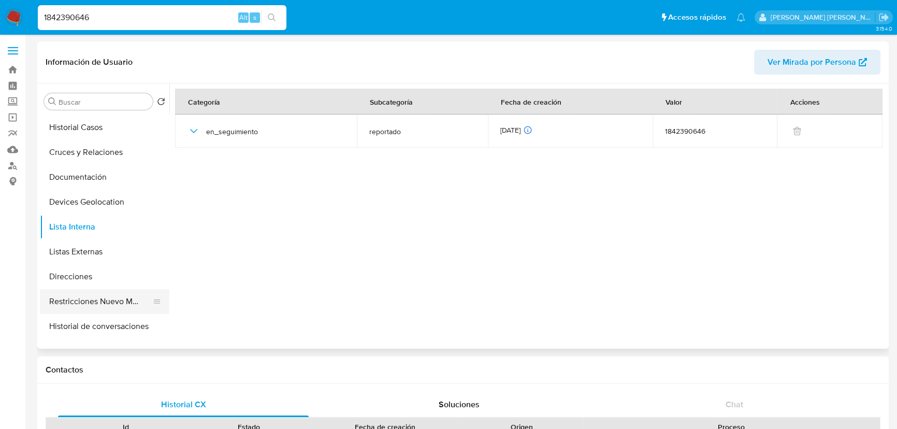
scroll to position [94, 0]
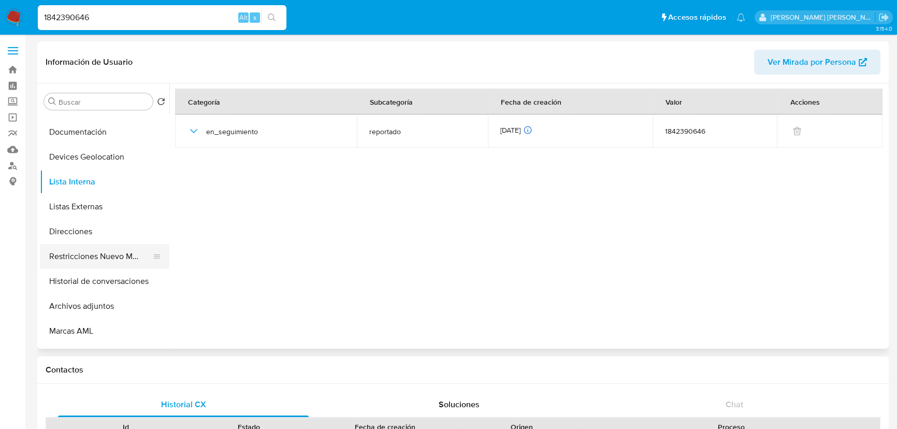
click at [124, 258] on button "Restricciones Nuevo Mundo" at bounding box center [100, 256] width 121 height 25
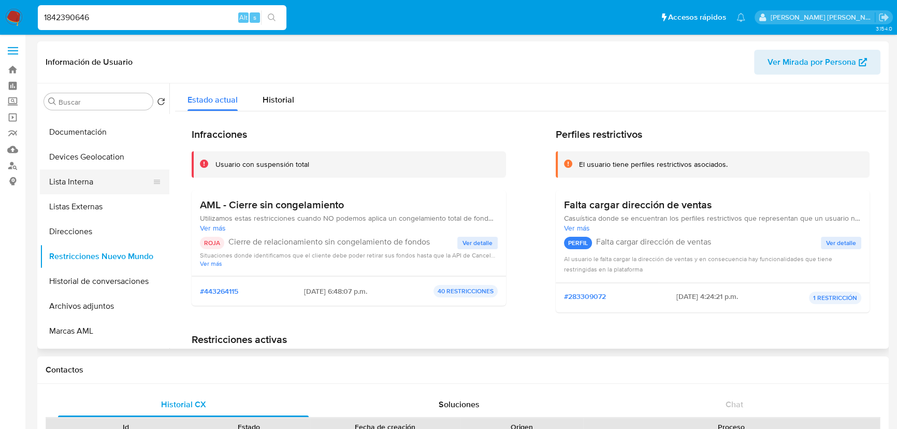
click at [95, 184] on button "Lista Interna" at bounding box center [100, 181] width 121 height 25
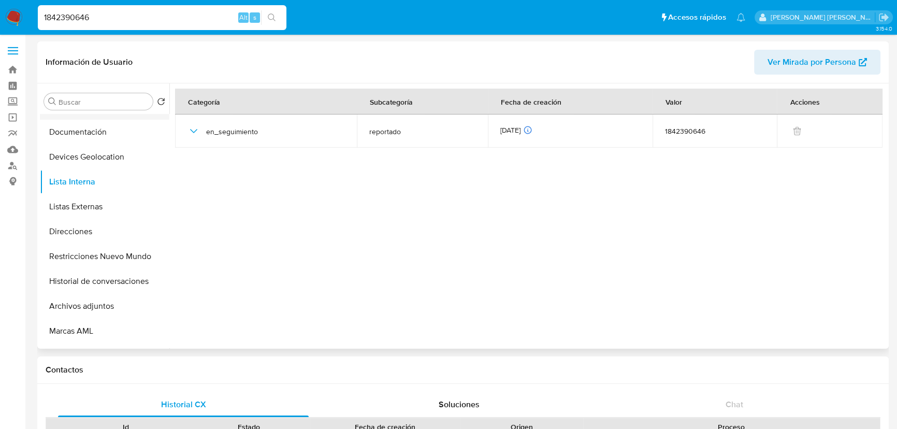
scroll to position [0, 0]
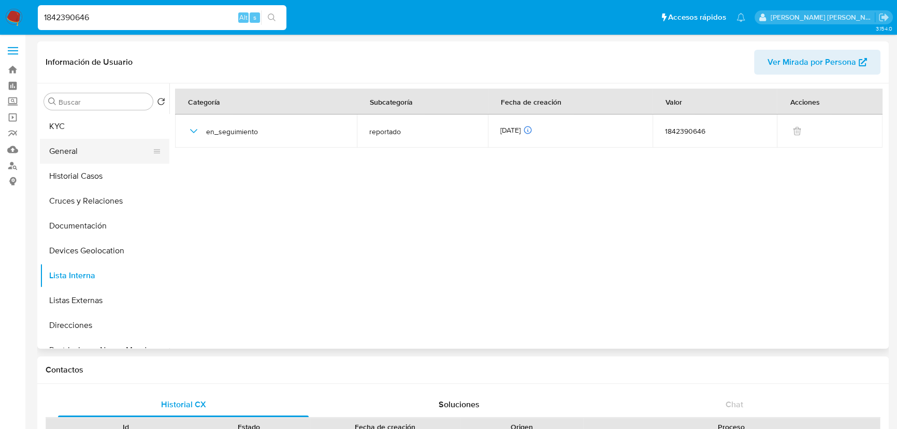
click at [83, 153] on button "General" at bounding box center [100, 151] width 121 height 25
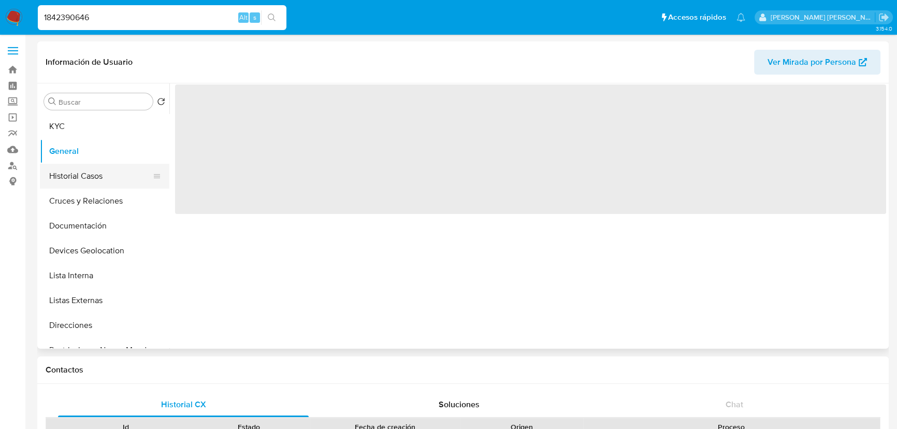
click at [75, 170] on button "Historial Casos" at bounding box center [100, 176] width 121 height 25
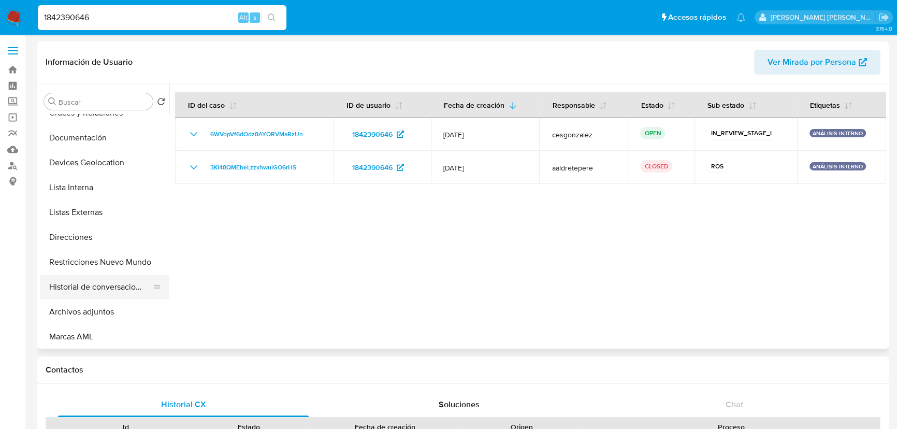
scroll to position [94, 0]
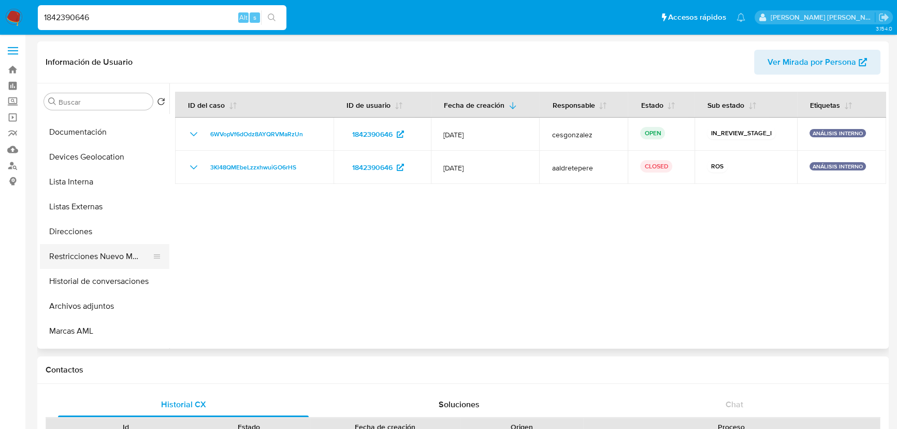
click at [118, 264] on button "Restricciones Nuevo Mundo" at bounding box center [100, 256] width 121 height 25
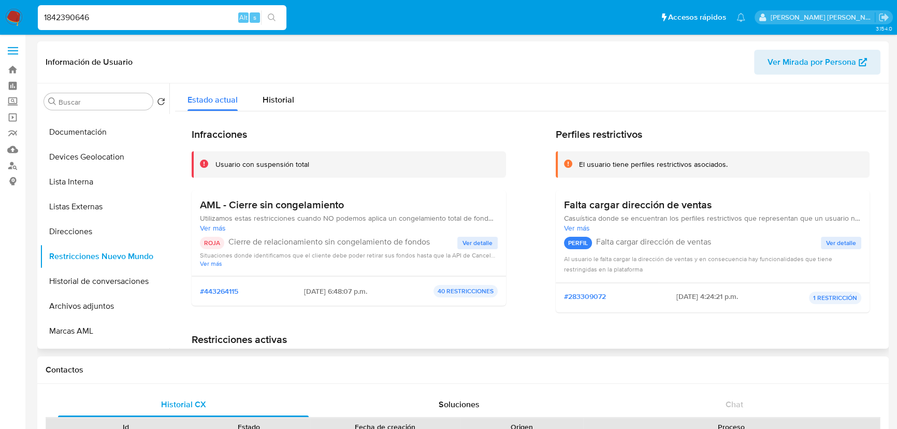
drag, startPoint x: 356, startPoint y: 294, endPoint x: 230, endPoint y: 266, distance: 128.4
click at [230, 266] on div "AML - Cierre sin congelamiento Utilizamos estas restricciones cuando NO podemos…" at bounding box center [349, 247] width 314 height 115
drag, startPoint x: 151, startPoint y: 12, endPoint x: 0, endPoint y: -20, distance: 154.1
paste input "1472"
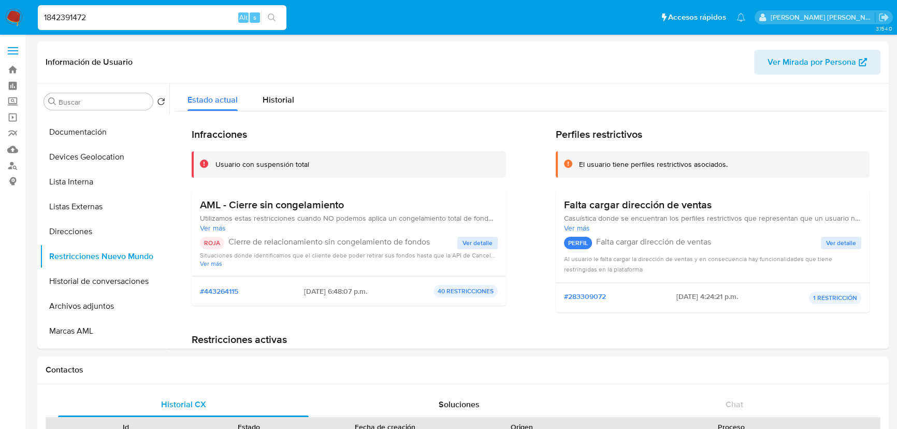
type input "1842391472"
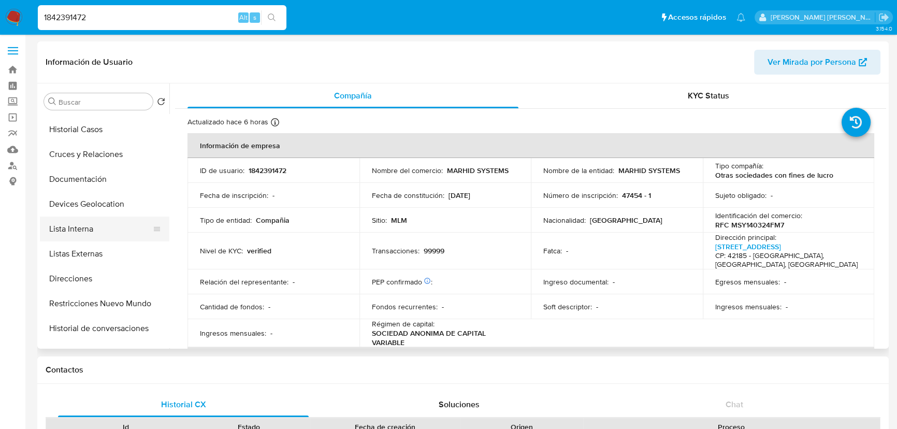
click at [96, 227] on button "Lista Interna" at bounding box center [100, 228] width 121 height 25
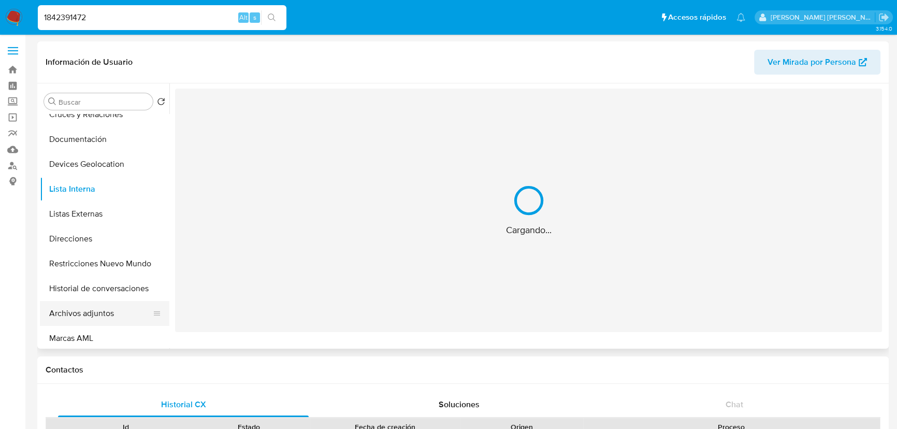
scroll to position [141, 0]
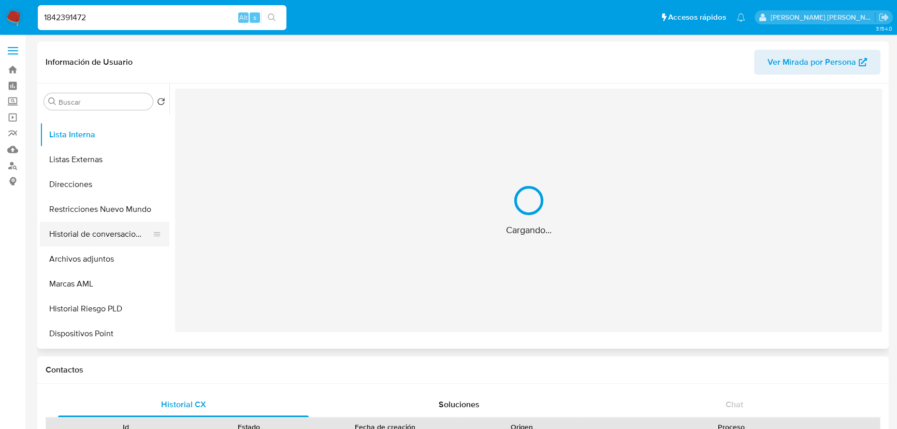
select select "10"
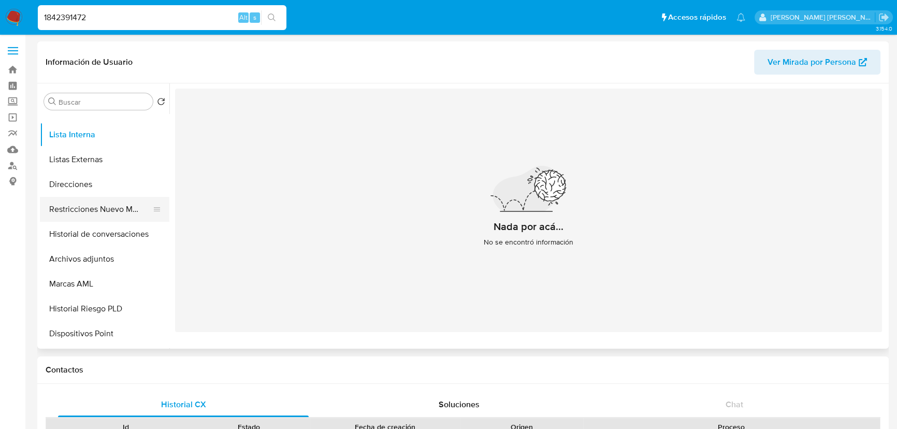
click at [110, 211] on button "Restricciones Nuevo Mundo" at bounding box center [100, 209] width 121 height 25
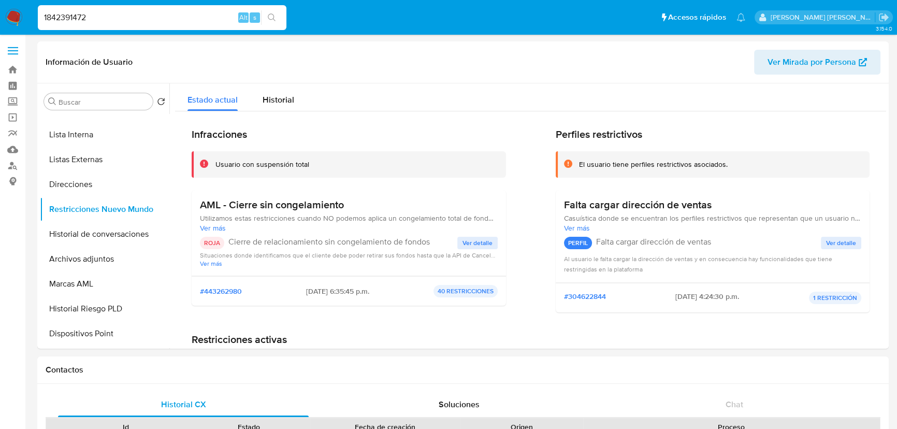
drag, startPoint x: 153, startPoint y: 21, endPoint x: 0, endPoint y: -48, distance: 167.4
paste input "986941415"
type input "1986941415"
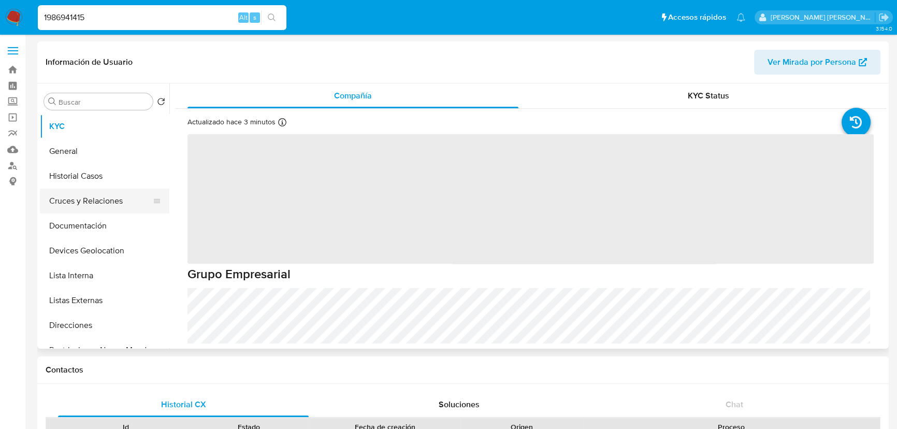
click at [95, 179] on button "Historial Casos" at bounding box center [104, 176] width 129 height 25
select select "10"
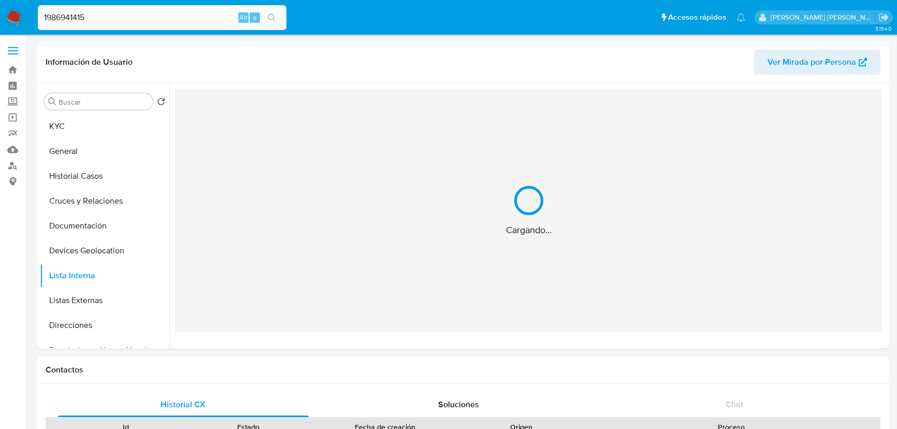
select select "10"
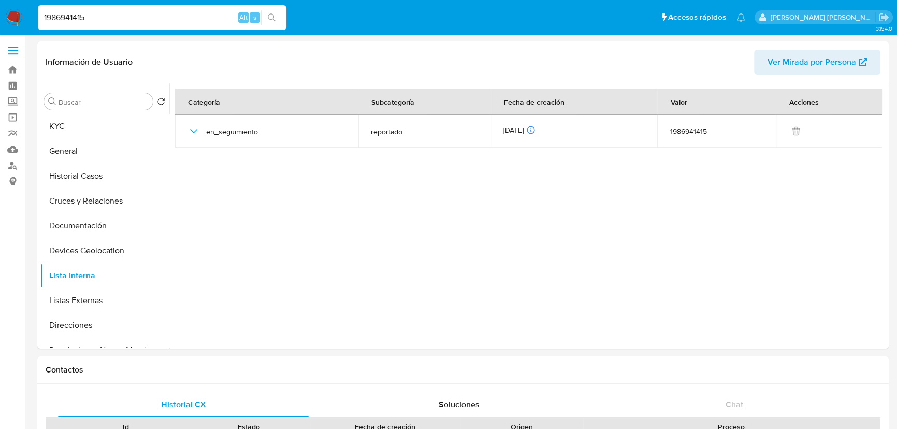
drag, startPoint x: 71, startPoint y: 15, endPoint x: 0, endPoint y: 7, distance: 71.9
click at [0, 4] on nav "Pausado Ver notificaciones 1986941415 Alt s Accesos rápidos Presiona las siguie…" at bounding box center [448, 17] width 897 height 35
paste input "3710987"
type input "1983710987"
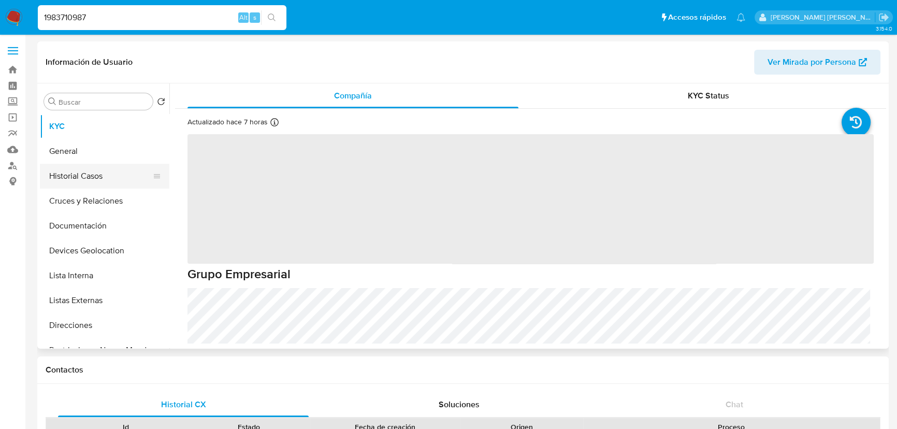
click at [94, 176] on button "Historial Casos" at bounding box center [100, 176] width 121 height 25
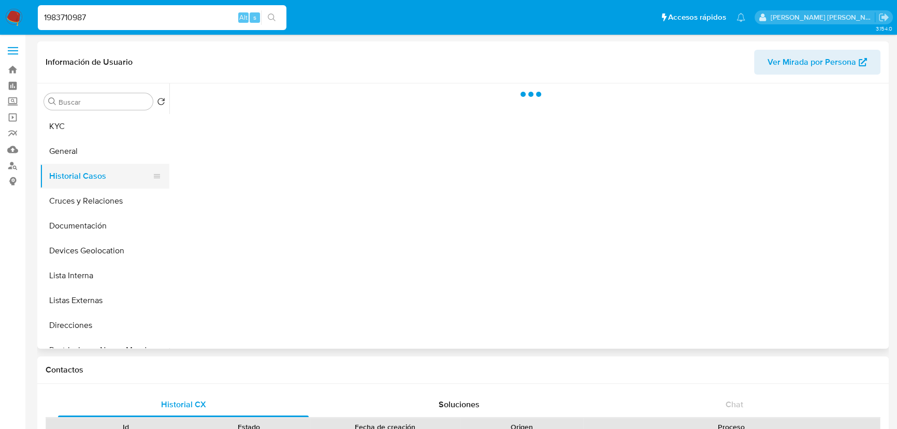
select select "10"
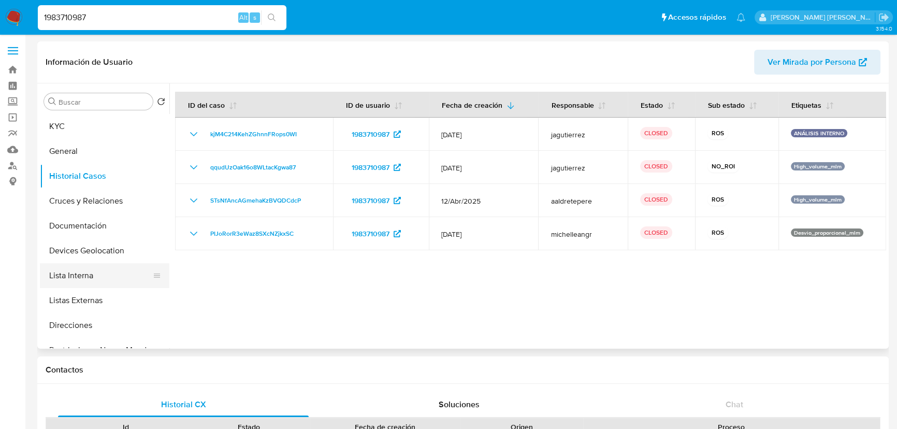
click at [91, 285] on button "Lista Interna" at bounding box center [100, 275] width 121 height 25
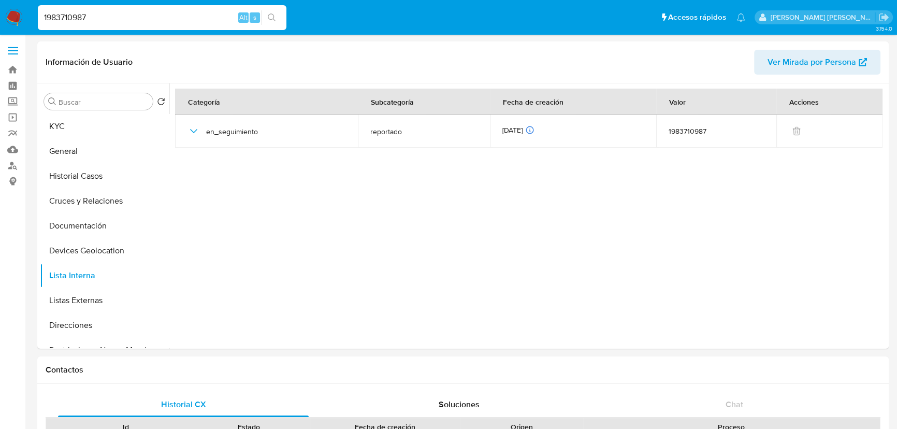
drag, startPoint x: 94, startPoint y: 22, endPoint x: 0, endPoint y: -10, distance: 99.7
paste input "1986941415 PROCESADOS Y ALIMENTOS ORECKO SA DE CV, 1983710987 TERRA COMERCIAL M…"
click at [99, 14] on input "1983710987" at bounding box center [162, 17] width 249 height 13
drag, startPoint x: 98, startPoint y: 14, endPoint x: 0, endPoint y: -13, distance: 102.1
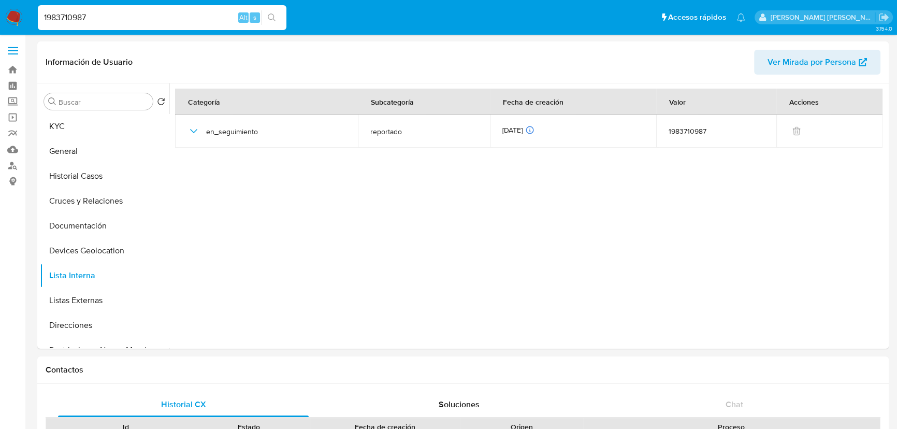
paste input "74950742"
type input "1974950742"
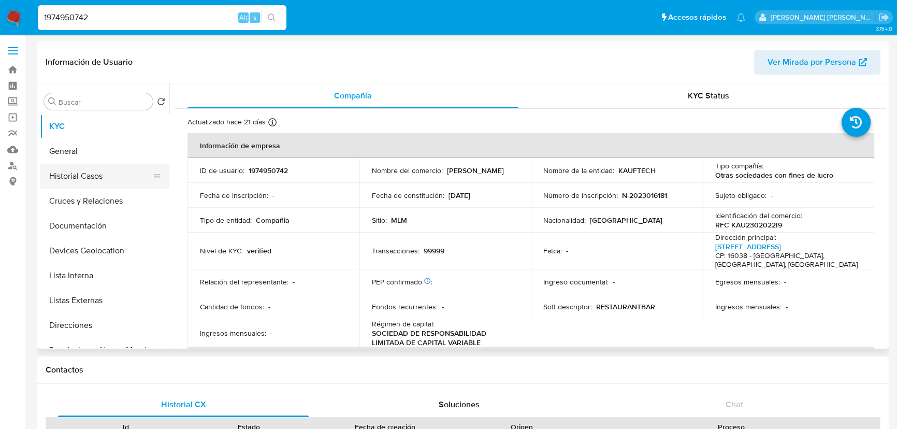
click at [83, 181] on button "Historial Casos" at bounding box center [100, 176] width 121 height 25
select select "10"
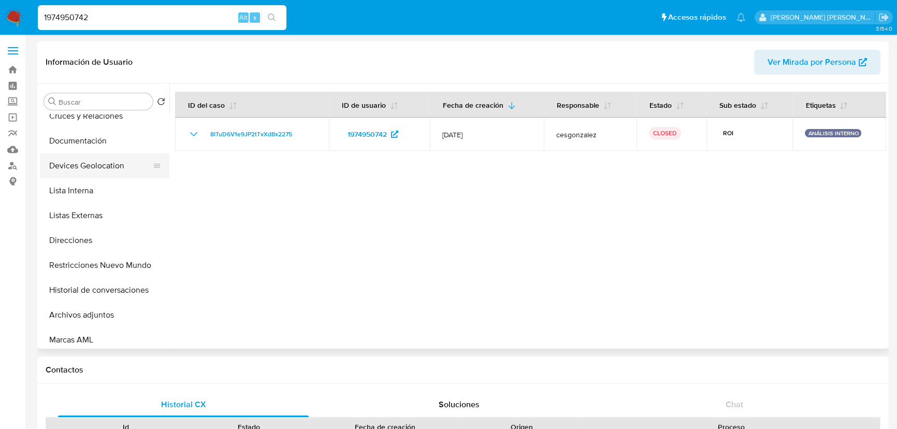
scroll to position [94, 0]
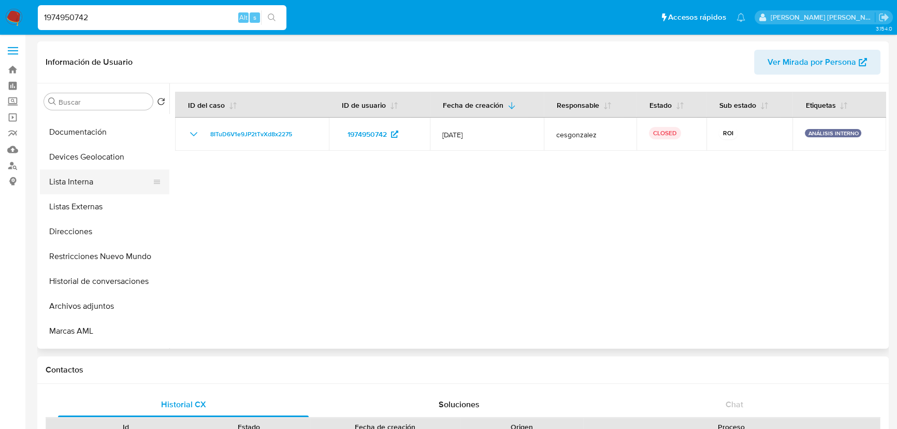
click at [94, 180] on button "Lista Interna" at bounding box center [100, 181] width 121 height 25
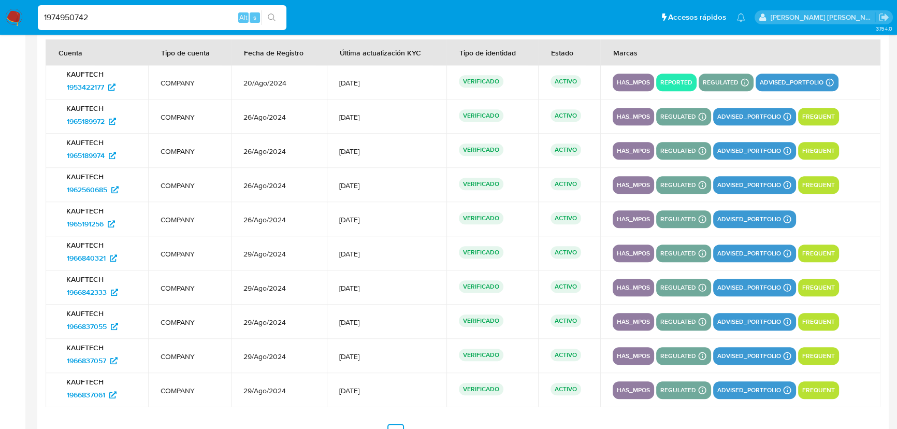
scroll to position [1138, 0]
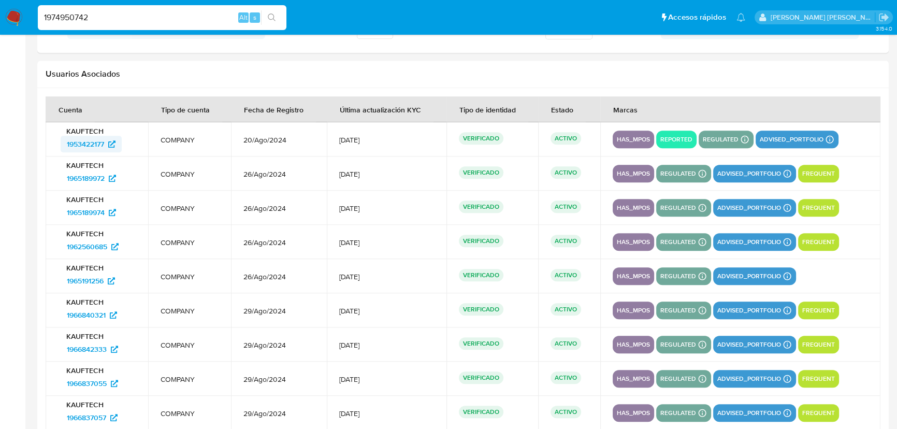
click at [86, 148] on span "1953422177" at bounding box center [85, 144] width 37 height 17
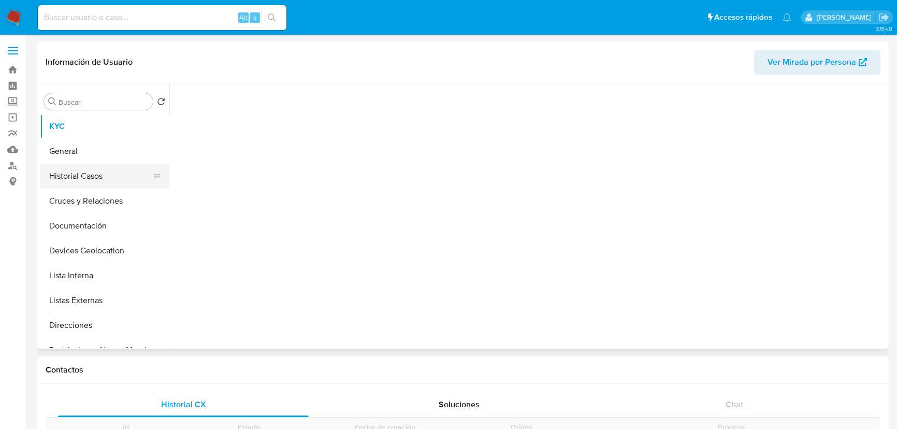
click at [85, 170] on button "Historial Casos" at bounding box center [100, 176] width 121 height 25
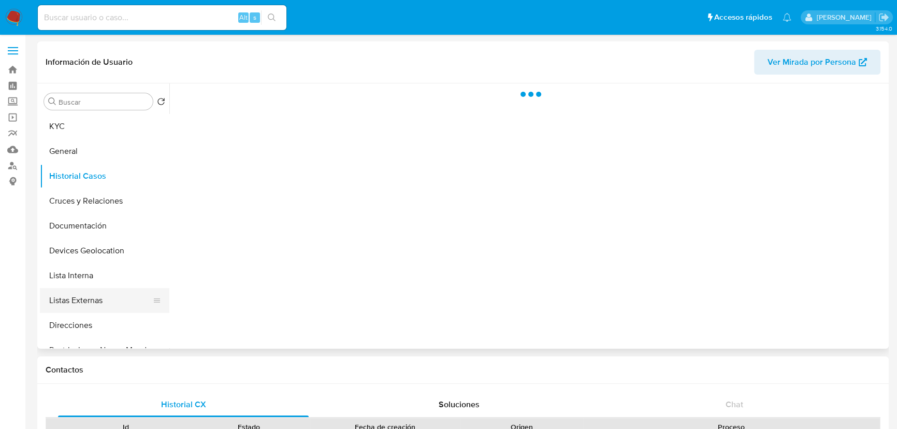
click at [97, 290] on button "Listas Externas" at bounding box center [100, 300] width 121 height 25
click at [98, 275] on button "Lista Interna" at bounding box center [100, 275] width 121 height 25
select select "10"
click at [56, 128] on button "KYC" at bounding box center [100, 126] width 121 height 25
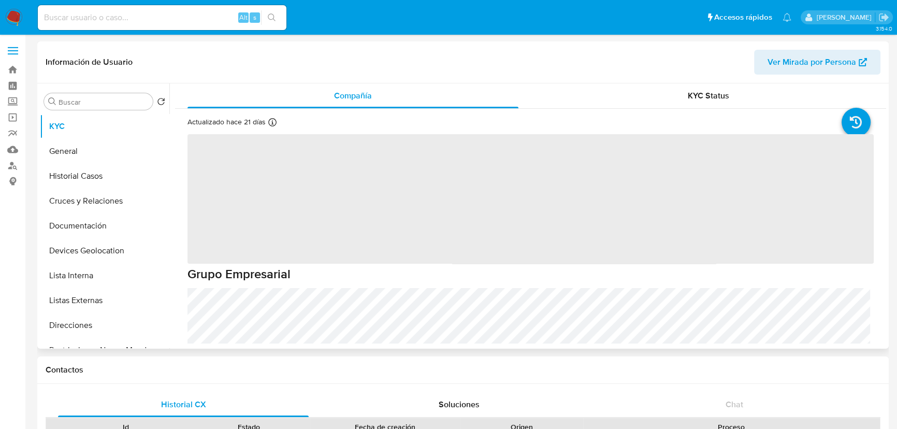
click at [233, 176] on span "‌" at bounding box center [530, 198] width 686 height 129
click at [243, 173] on span "‌" at bounding box center [530, 198] width 686 height 129
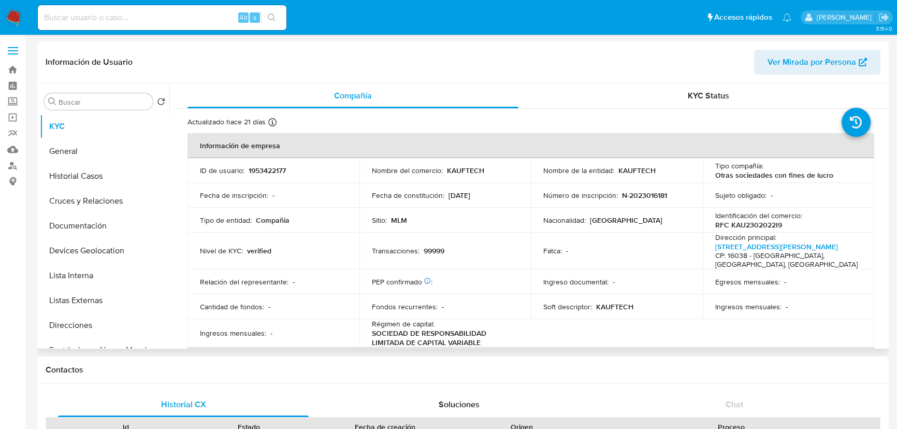
click at [262, 168] on p "1953422177" at bounding box center [267, 170] width 37 height 9
click at [262, 167] on p "1953422177" at bounding box center [267, 170] width 37 height 9
copy p "1953422177"
click at [80, 276] on button "Lista Interna" at bounding box center [100, 275] width 121 height 25
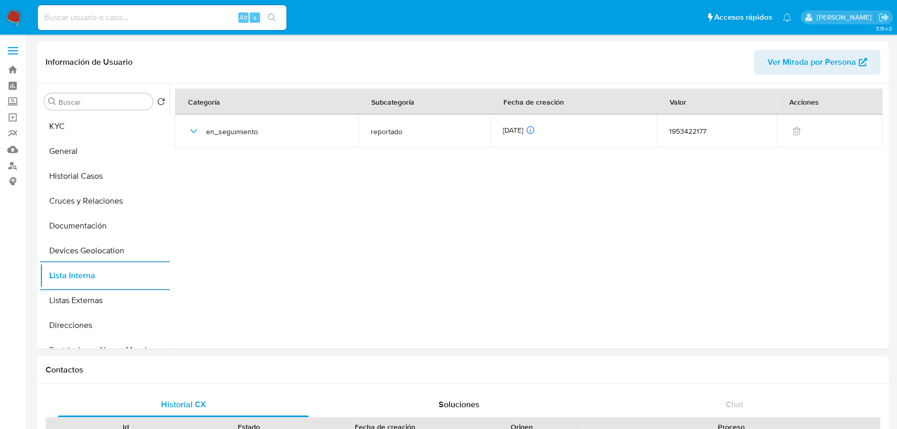
click at [129, 26] on div "Alt s" at bounding box center [162, 17] width 249 height 25
click at [126, 19] on input at bounding box center [162, 17] width 249 height 13
paste input "1997787760"
type input "1997787760"
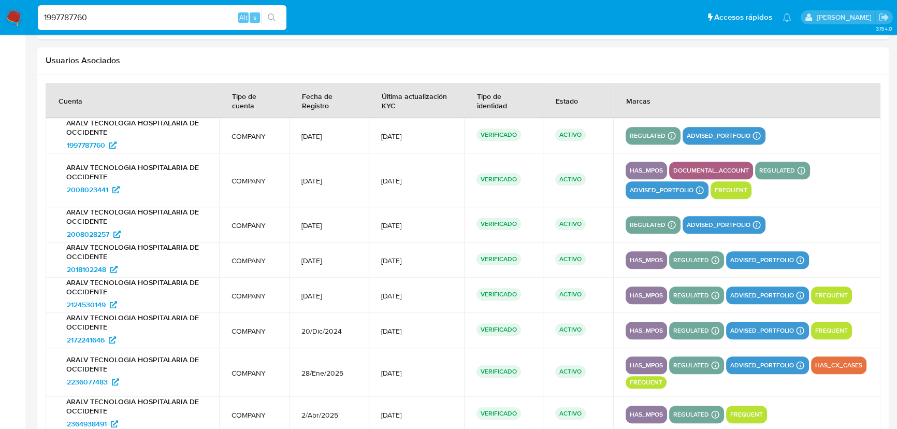
select select "10"
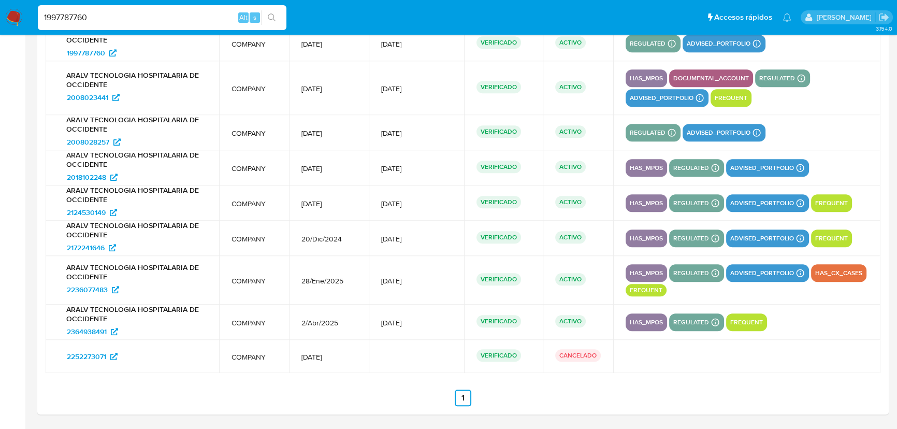
scroll to position [1217, 0]
drag, startPoint x: 89, startPoint y: 22, endPoint x: 1, endPoint y: 8, distance: 89.6
click at [10, 7] on nav "Pausado Ver notificaciones 1997787760 Alt s Accesos rápidos Presiona las siguie…" at bounding box center [448, 17] width 897 height 35
paste input "53419313"
type input "1953419313"
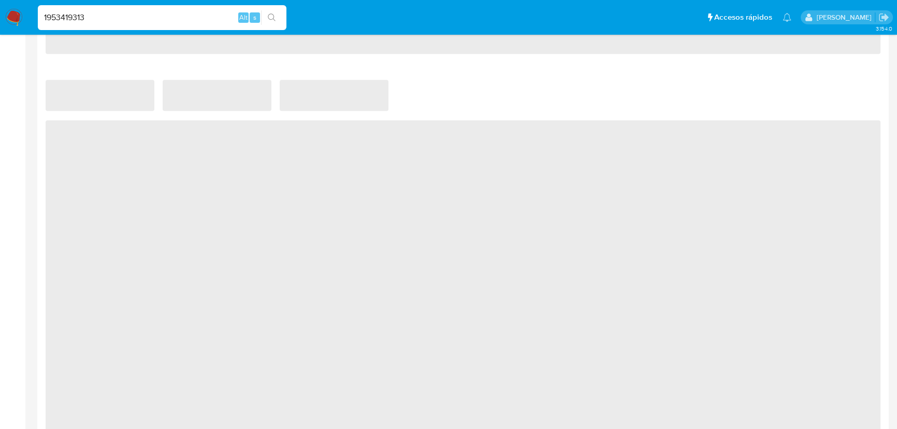
scroll to position [706, 0]
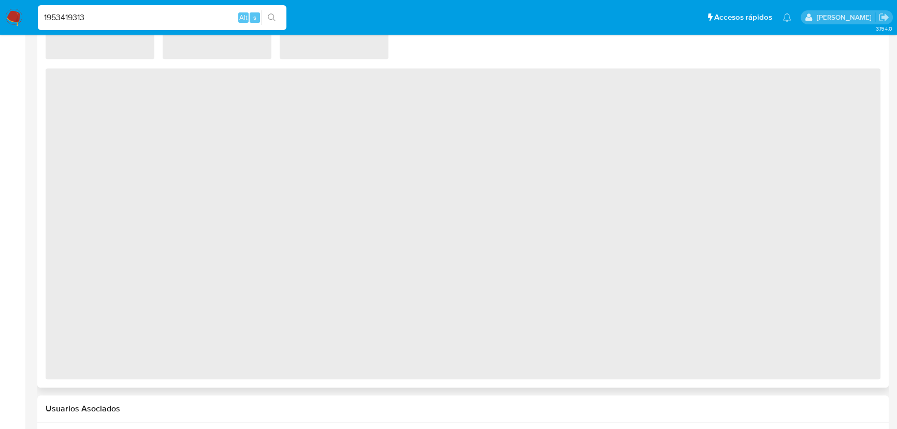
select select "10"
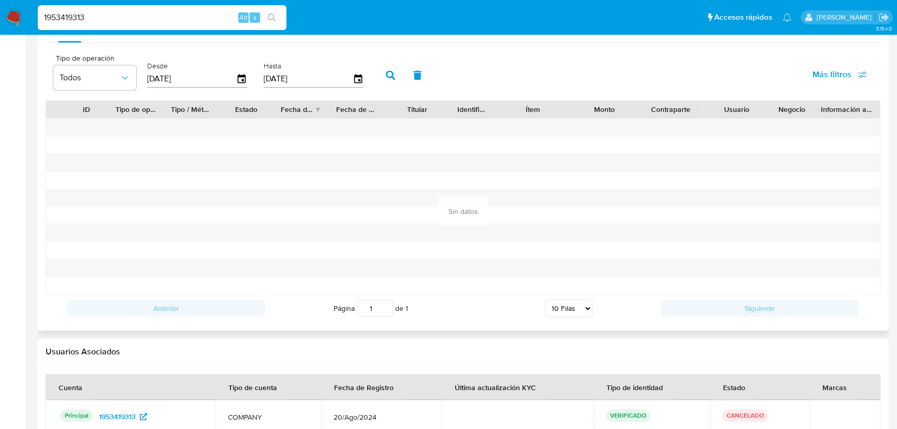
scroll to position [1056, 0]
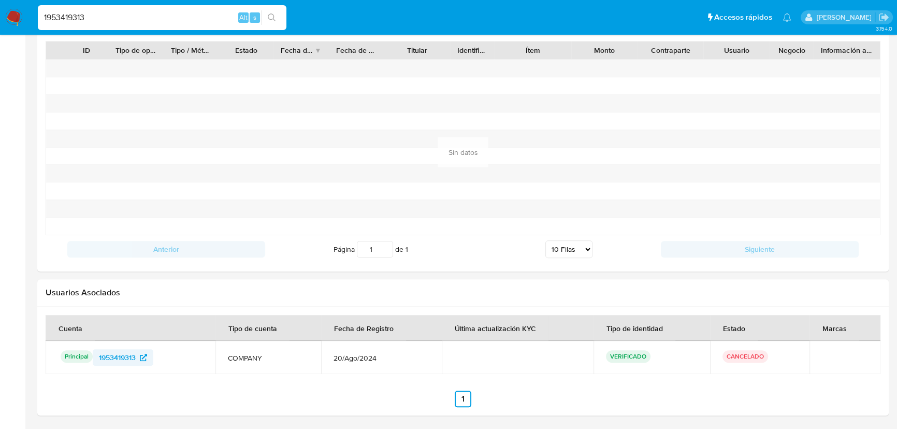
click at [110, 357] on span "1953419313" at bounding box center [117, 357] width 37 height 17
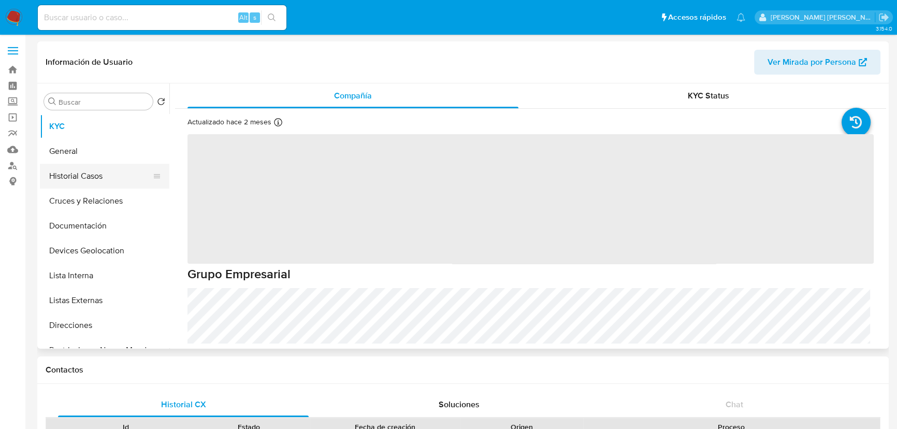
select select "10"
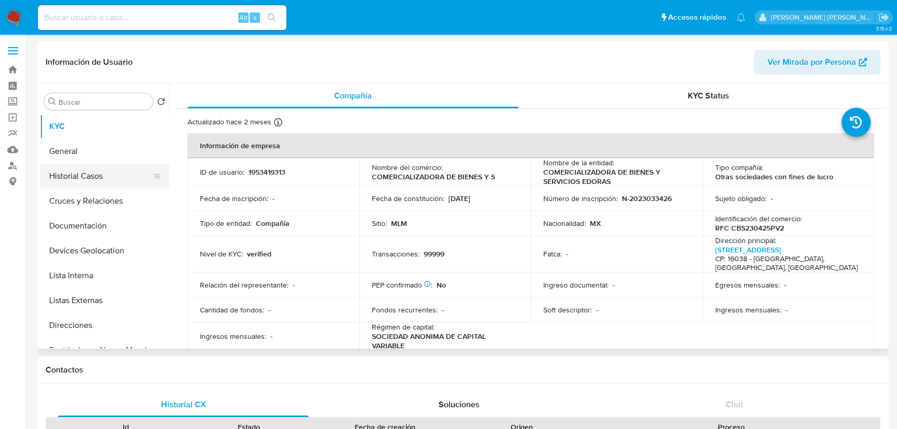
click at [103, 184] on button "Historial Casos" at bounding box center [100, 176] width 121 height 25
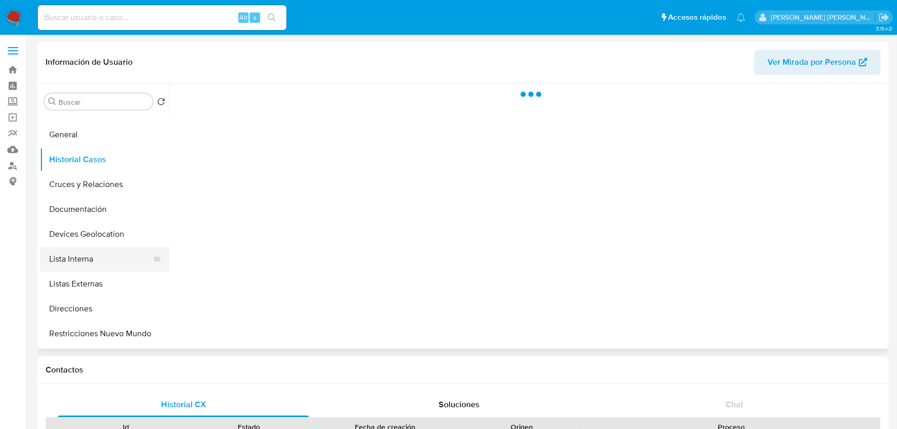
scroll to position [47, 0]
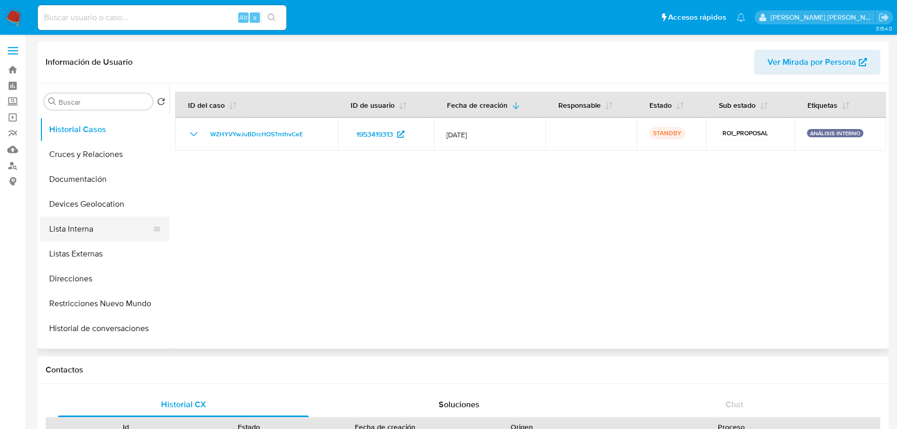
click at [105, 228] on button "Lista Interna" at bounding box center [100, 228] width 121 height 25
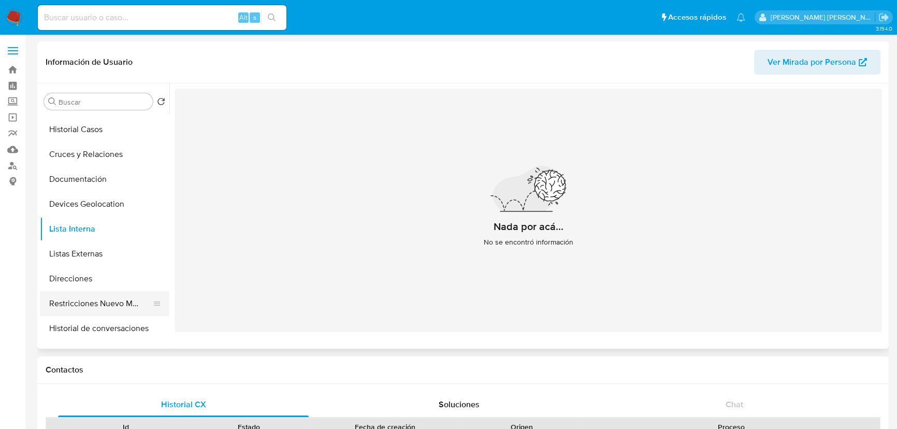
click at [122, 301] on button "Restricciones Nuevo Mundo" at bounding box center [100, 303] width 121 height 25
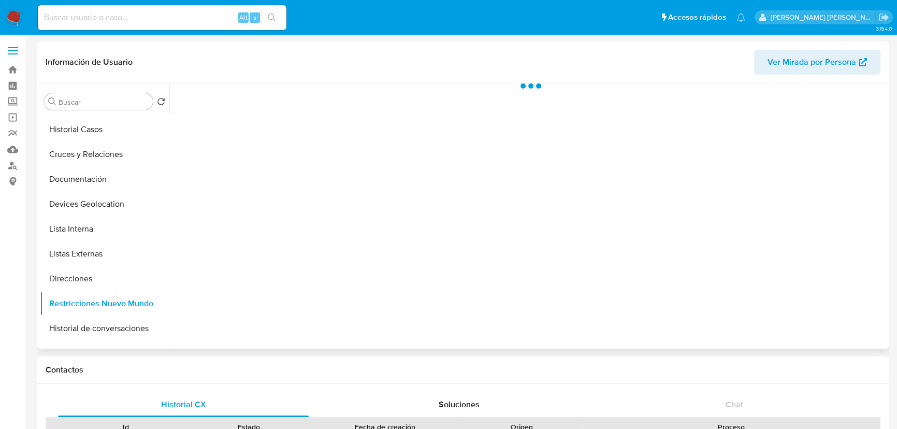
click at [98, 280] on button "Direcciones" at bounding box center [104, 278] width 129 height 25
click at [109, 304] on button "Restricciones Nuevo Mundo" at bounding box center [104, 303] width 129 height 25
click at [109, 290] on button "Direcciones" at bounding box center [104, 278] width 129 height 25
click at [109, 284] on button "Direcciones" at bounding box center [104, 278] width 129 height 25
click at [119, 285] on button "Direcciones" at bounding box center [104, 278] width 129 height 25
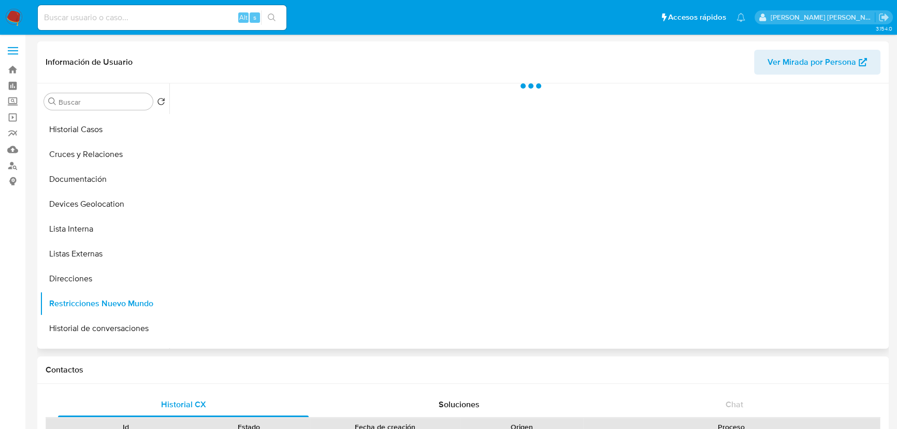
click at [119, 279] on button "Direcciones" at bounding box center [104, 278] width 129 height 25
click at [116, 266] on button "Direcciones" at bounding box center [104, 278] width 129 height 25
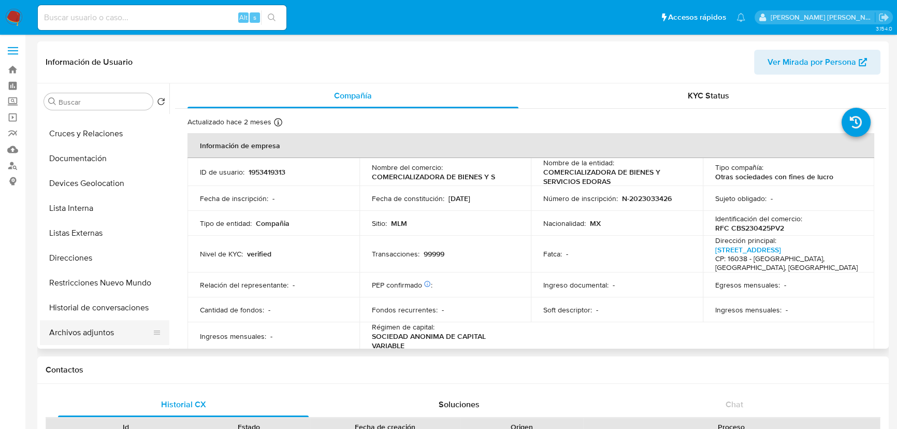
scroll to position [141, 0]
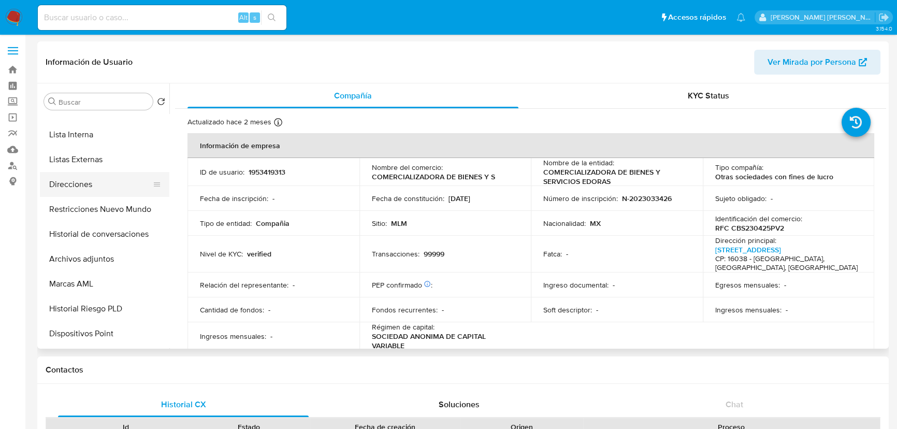
click at [74, 187] on button "Direcciones" at bounding box center [100, 184] width 121 height 25
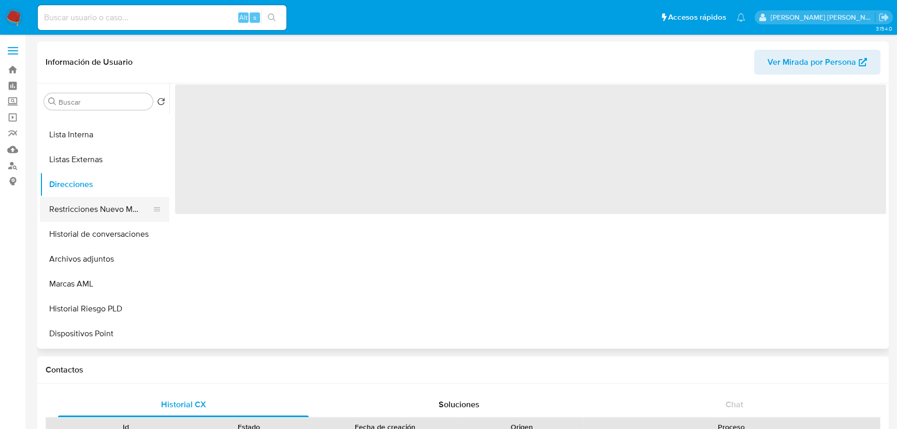
click at [70, 205] on button "Restricciones Nuevo Mundo" at bounding box center [100, 209] width 121 height 25
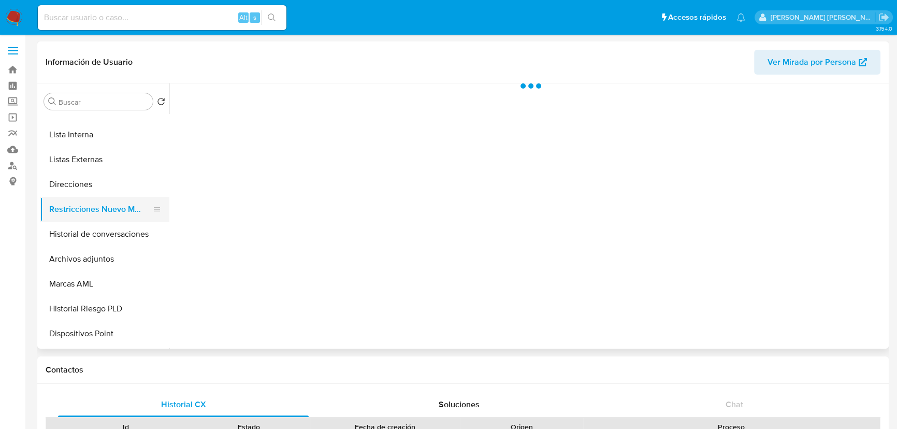
select select "10"
